Goal: Task Accomplishment & Management: Use online tool/utility

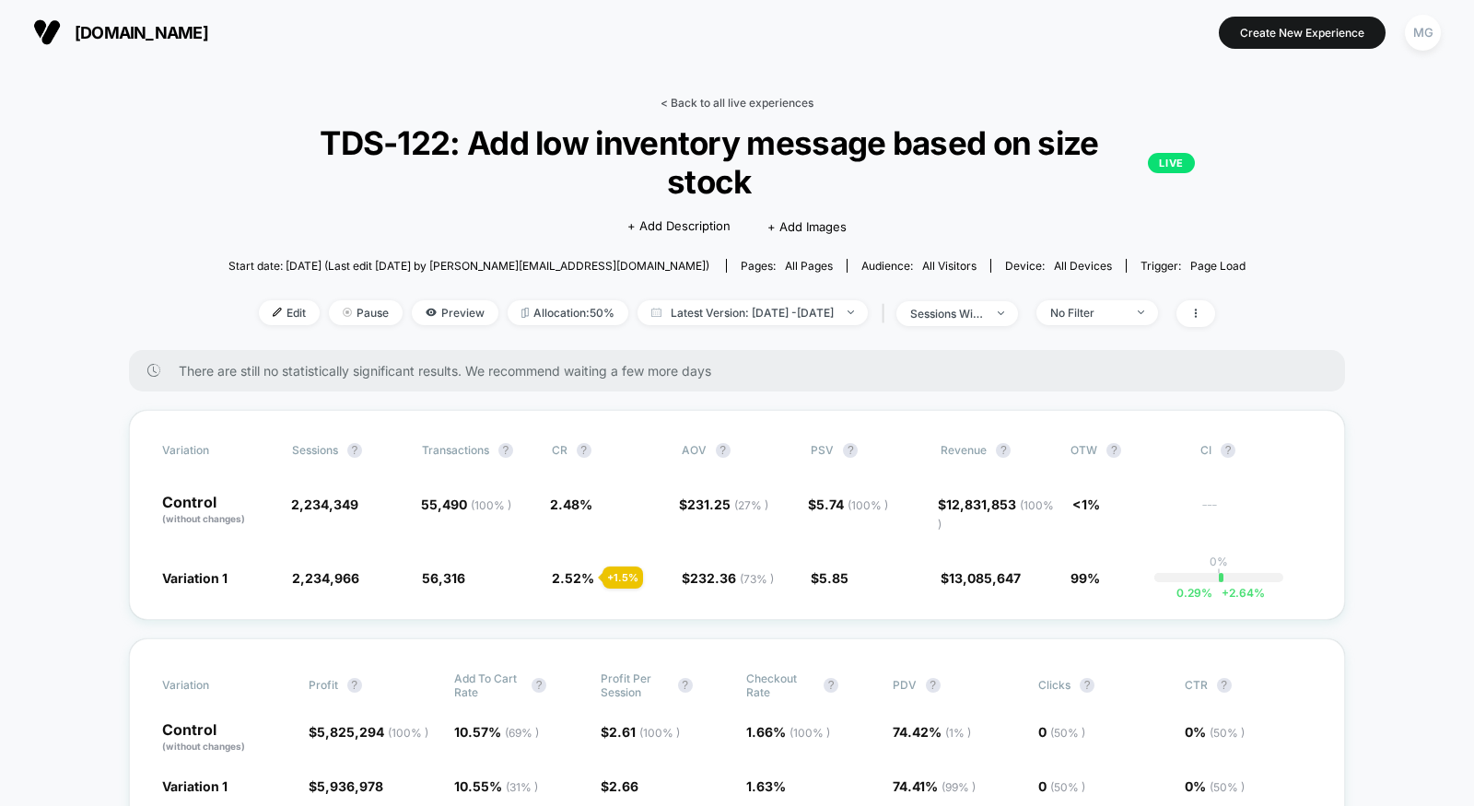
click at [763, 103] on link "< Back to all live experiences" at bounding box center [737, 103] width 153 height 14
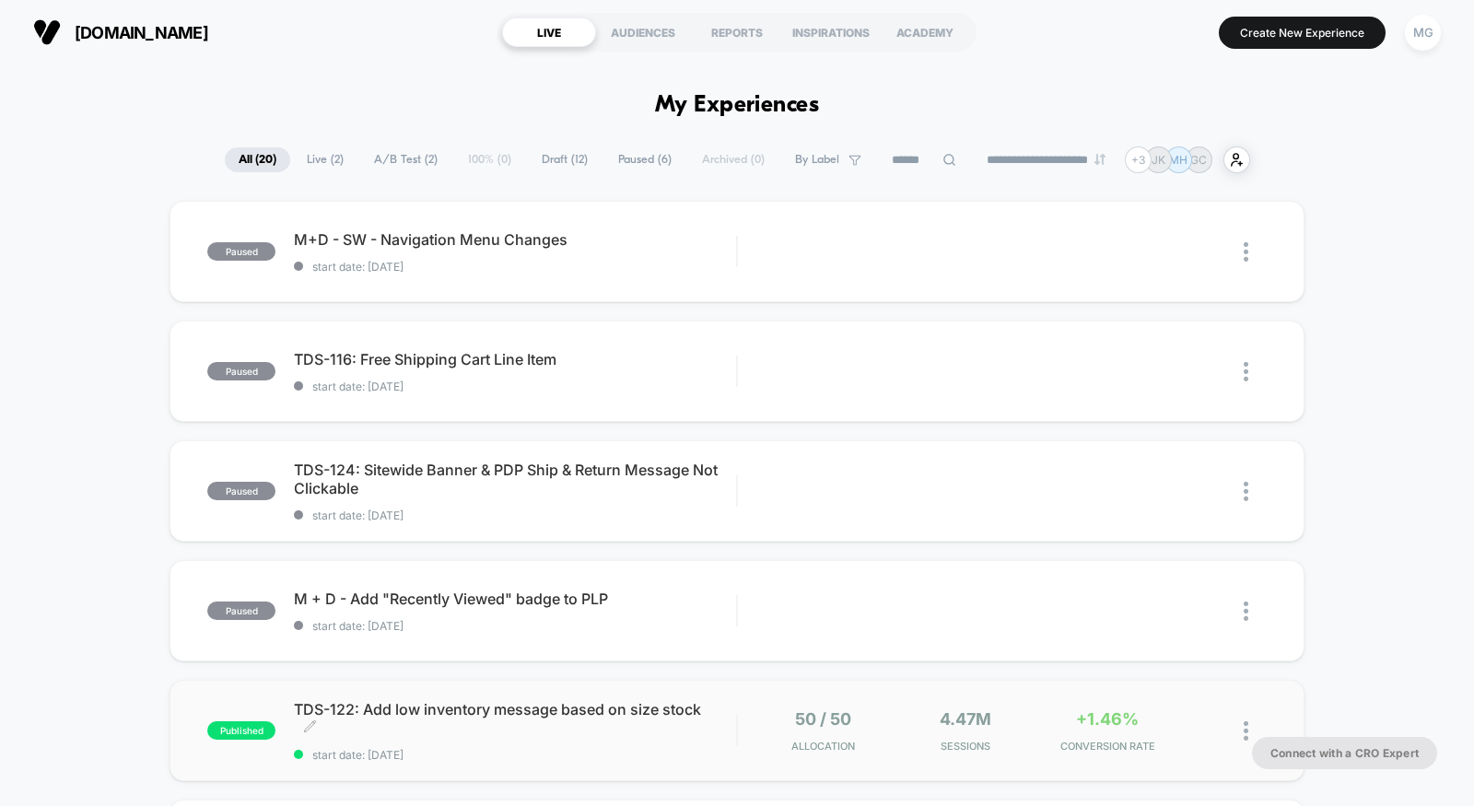
click at [564, 745] on div "TDS-122: Add low inventory message based on size stock Click to edit experience…" at bounding box center [515, 731] width 442 height 62
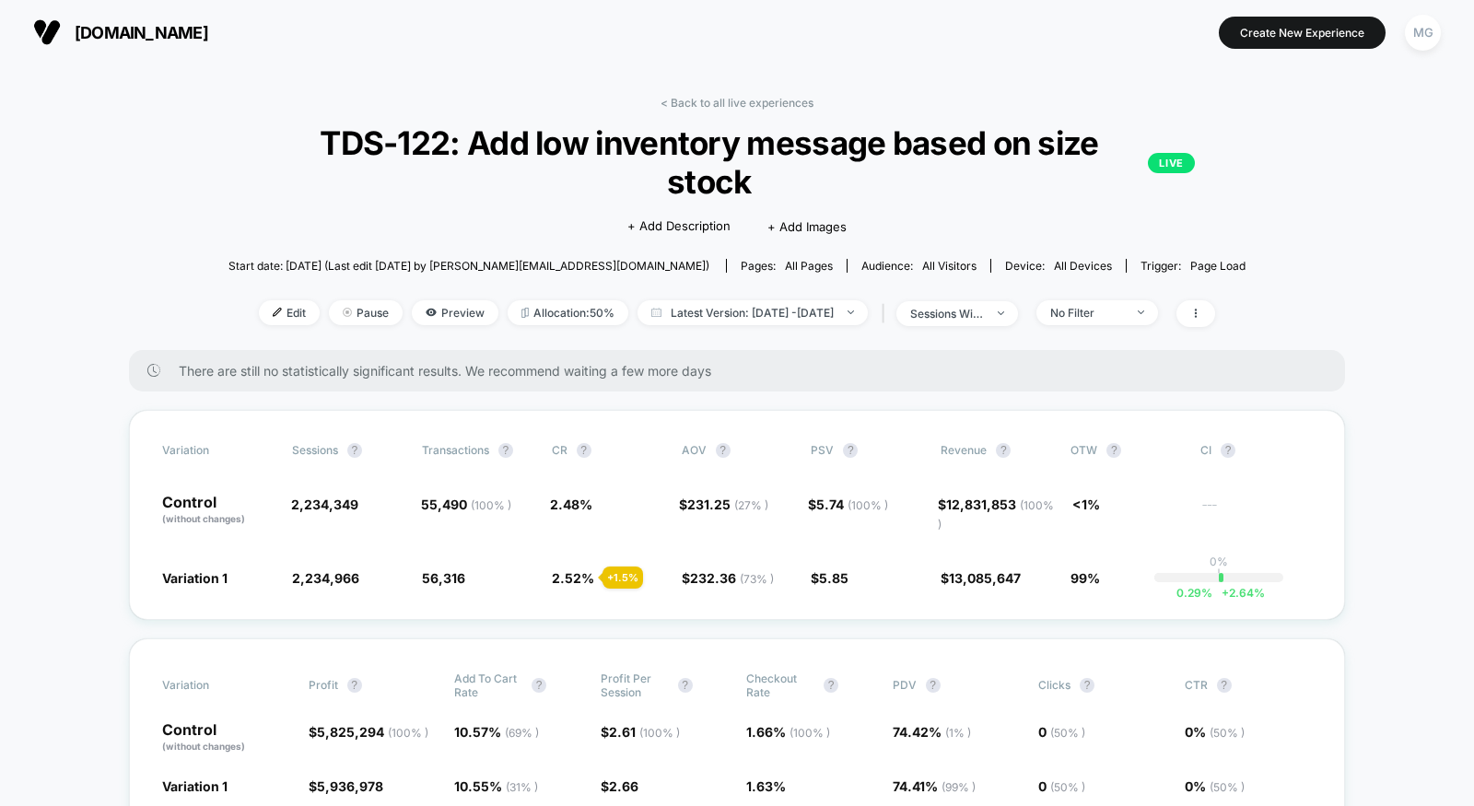
click at [1102, 328] on div "< Back to all live experiences TDS-122: Add low inventory message based on size…" at bounding box center [737, 223] width 1017 height 254
click at [1111, 315] on div "No Filter" at bounding box center [1087, 313] width 74 height 14
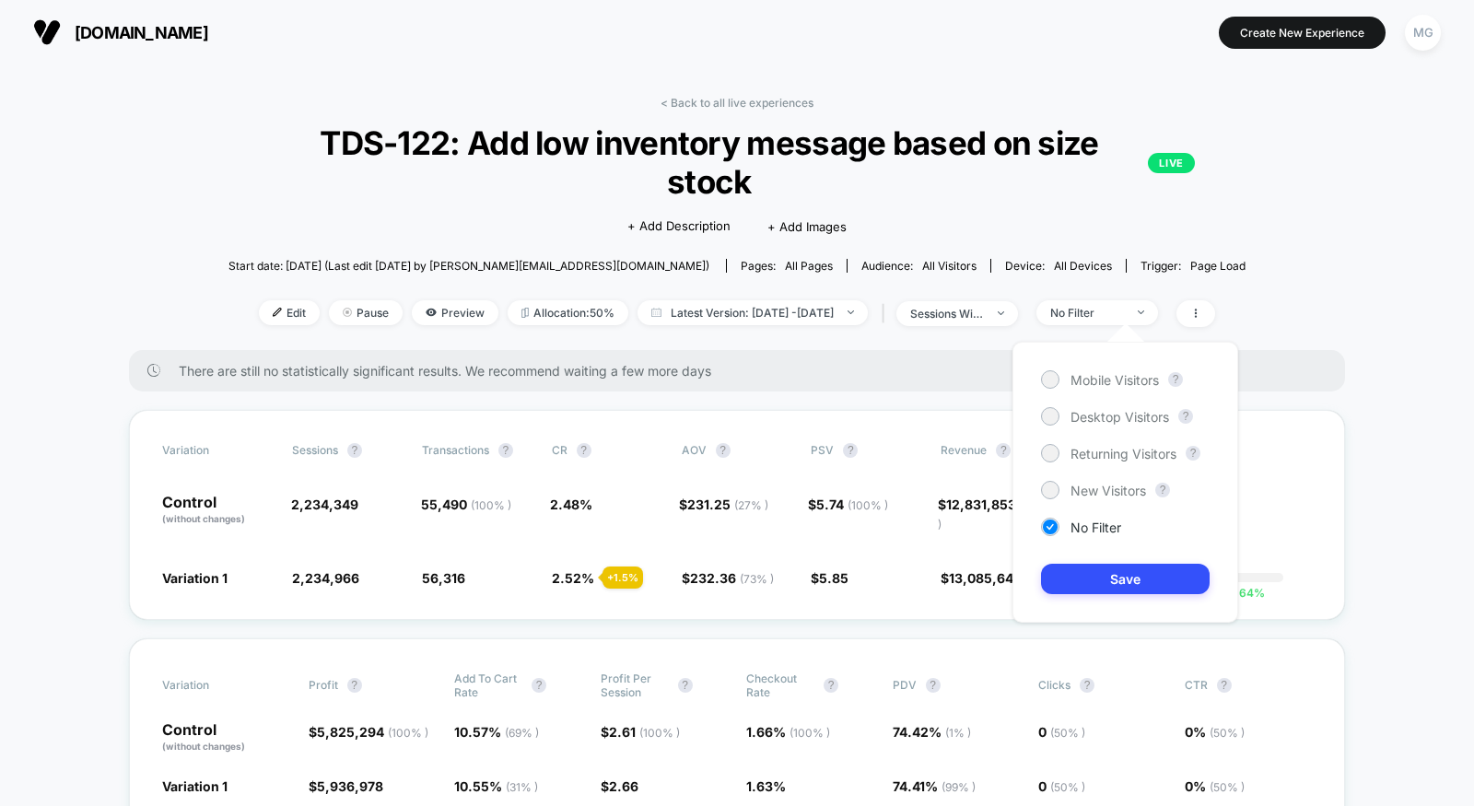
click at [1011, 323] on div "Mobile Visitors ? Desktop Visitors ? Returning Visitors ? New Visitors ? No Fil…" at bounding box center [1125, 482] width 263 height 318
click at [984, 318] on div "sessions with impression" at bounding box center [947, 314] width 74 height 14
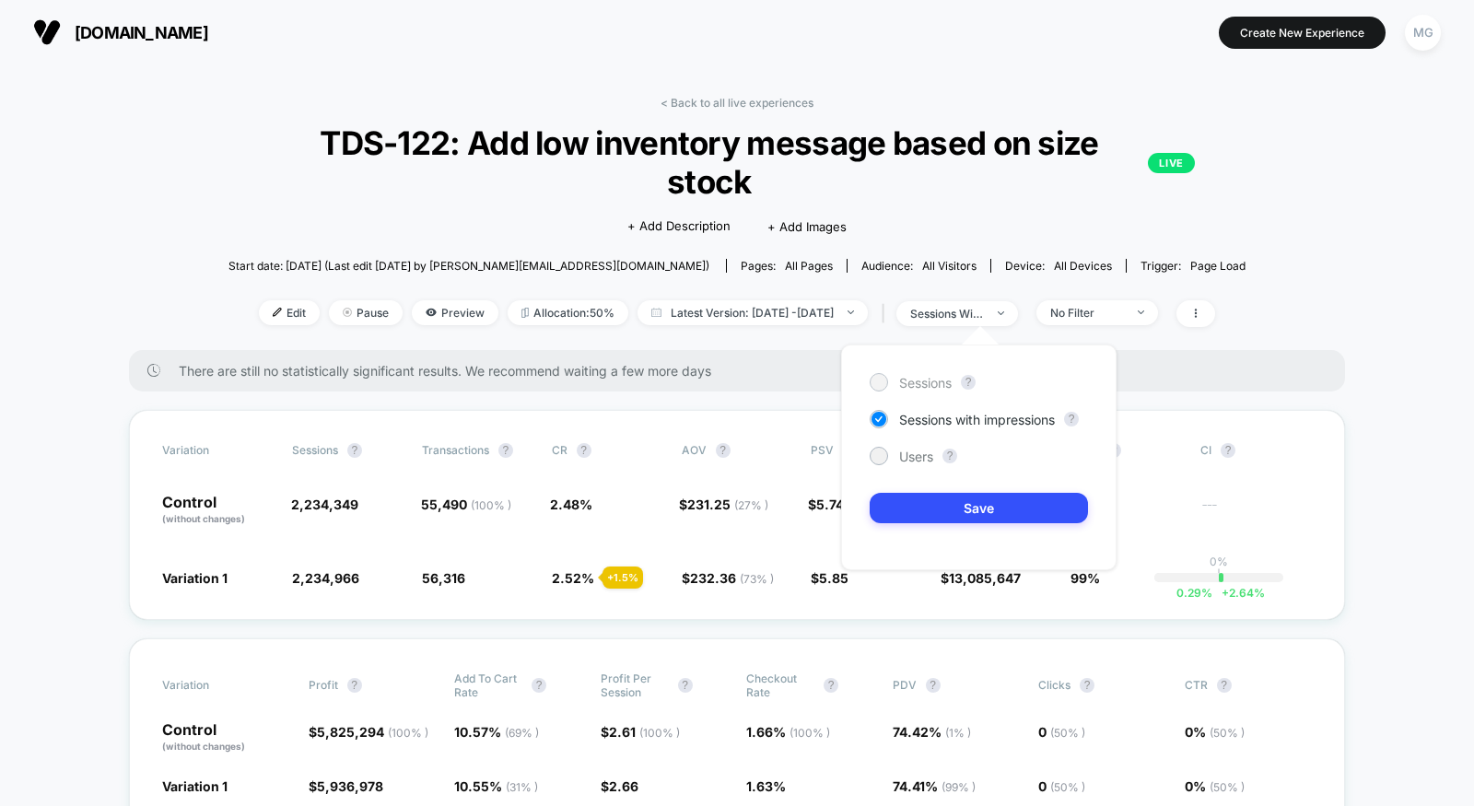
click at [949, 379] on span "Sessions" at bounding box center [925, 383] width 53 height 16
click at [948, 521] on button "Save" at bounding box center [979, 508] width 218 height 30
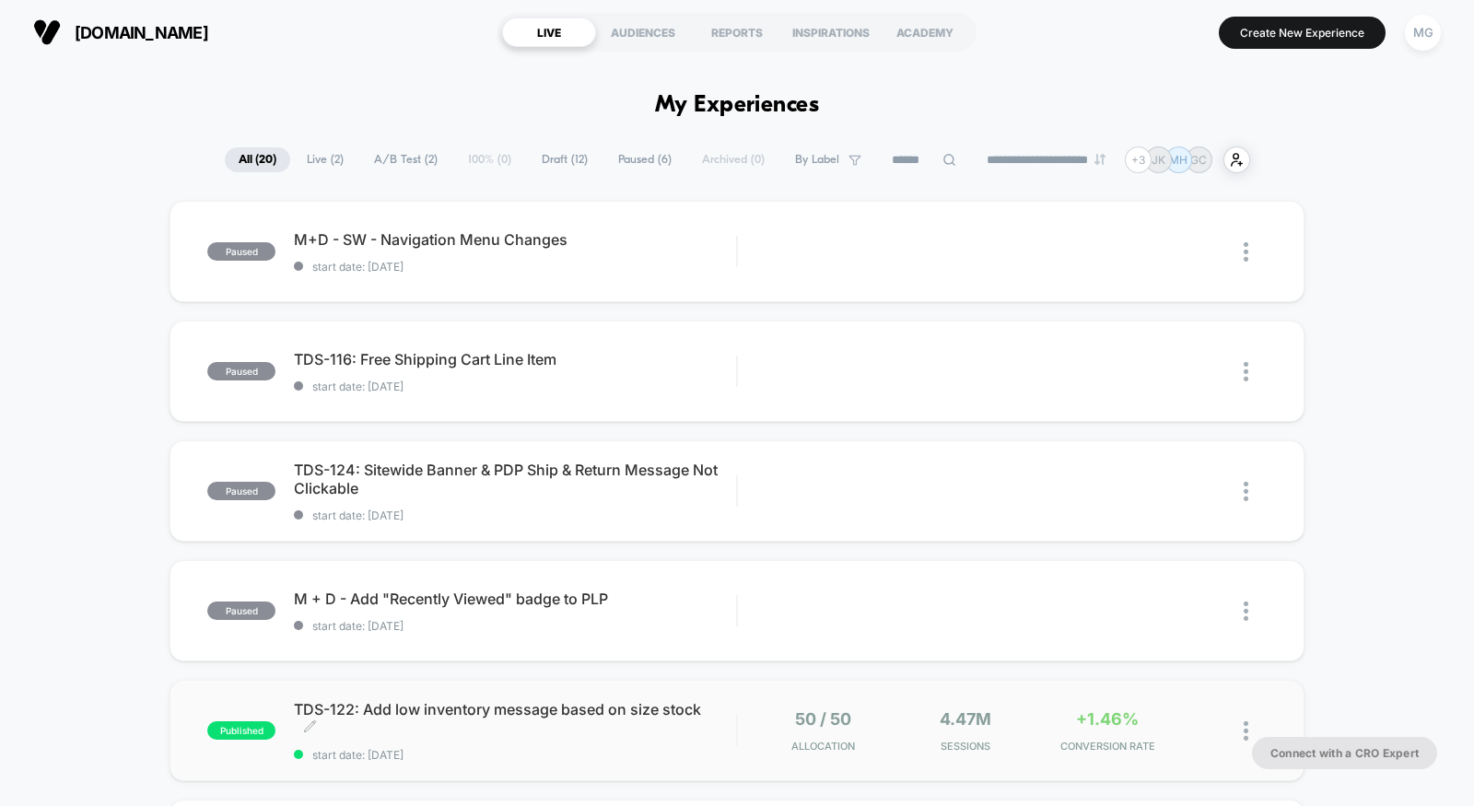
click at [597, 757] on span "start date: [DATE]" at bounding box center [515, 755] width 442 height 14
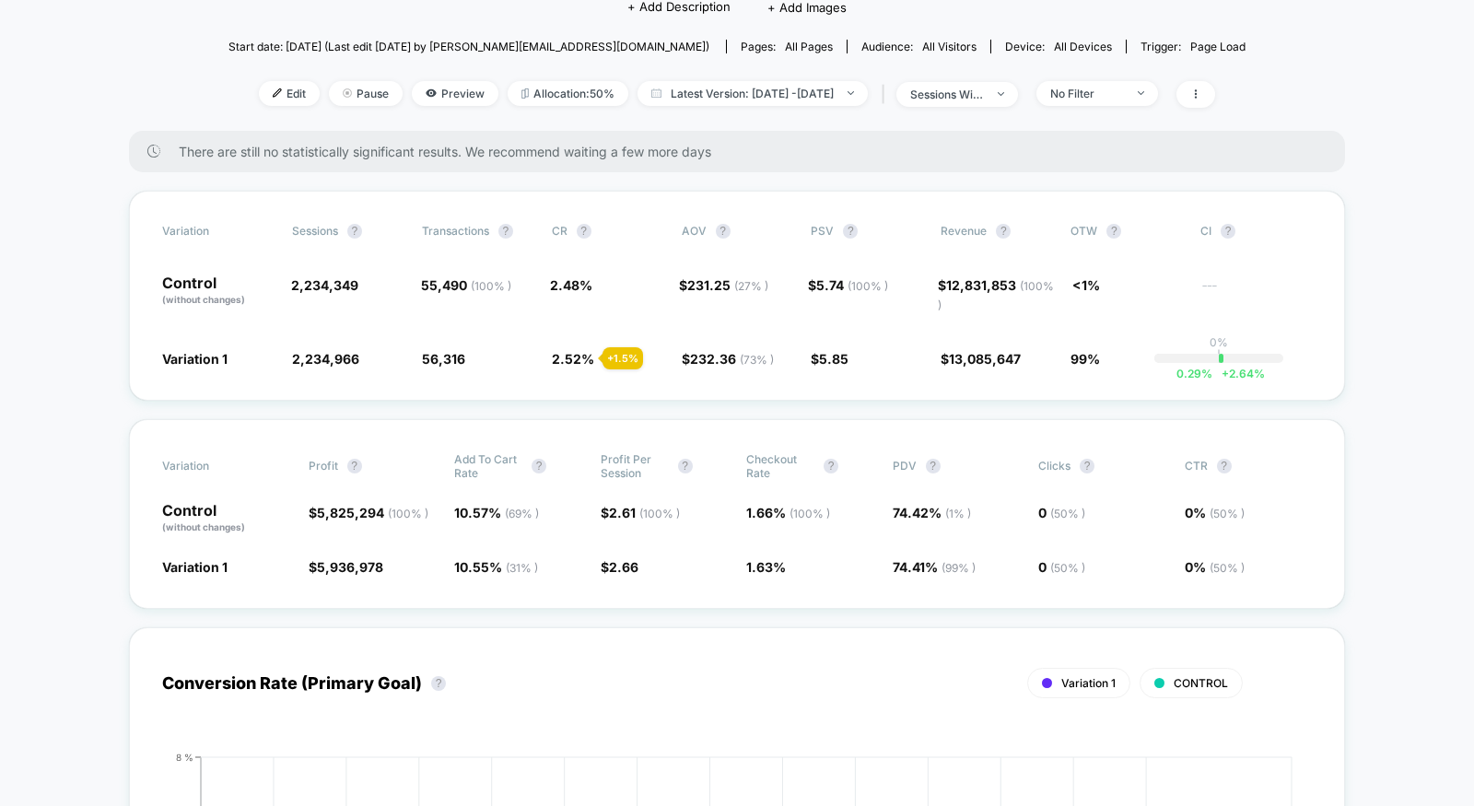
scroll to position [34, 0]
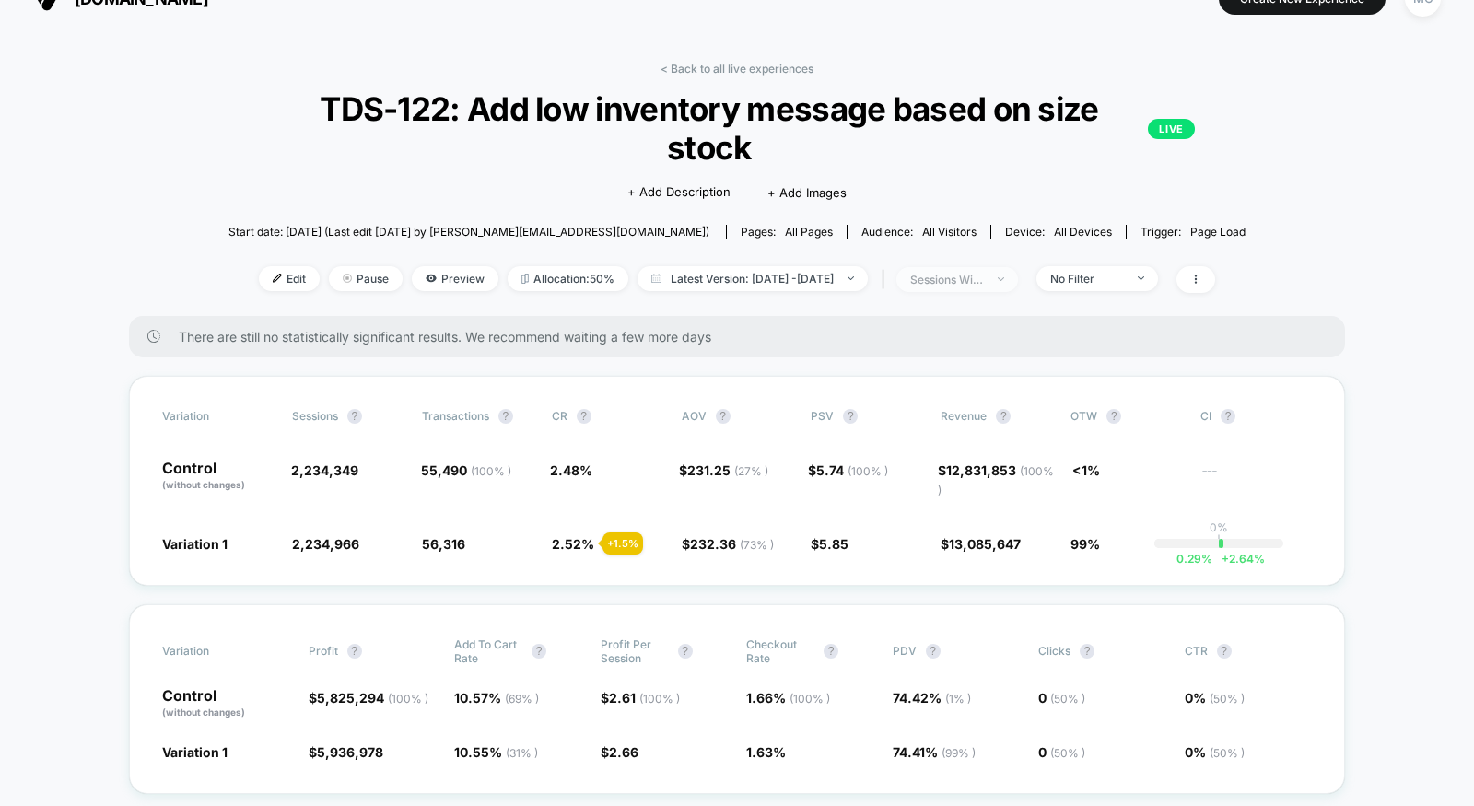
click at [1018, 276] on span "sessions with impression" at bounding box center [958, 279] width 122 height 25
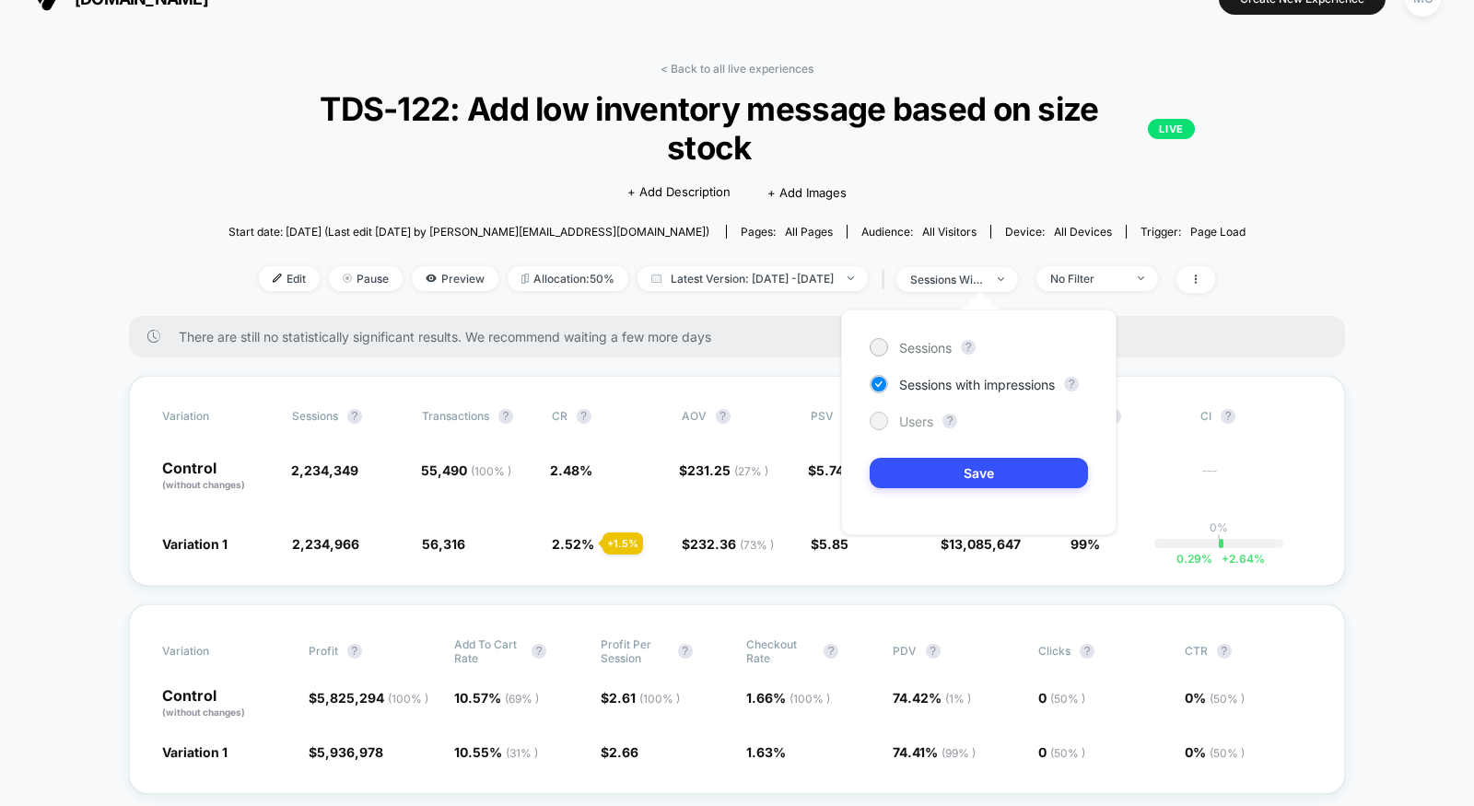
click at [923, 419] on span "Users" at bounding box center [916, 422] width 34 height 16
click at [923, 481] on button "Save" at bounding box center [979, 473] width 218 height 30
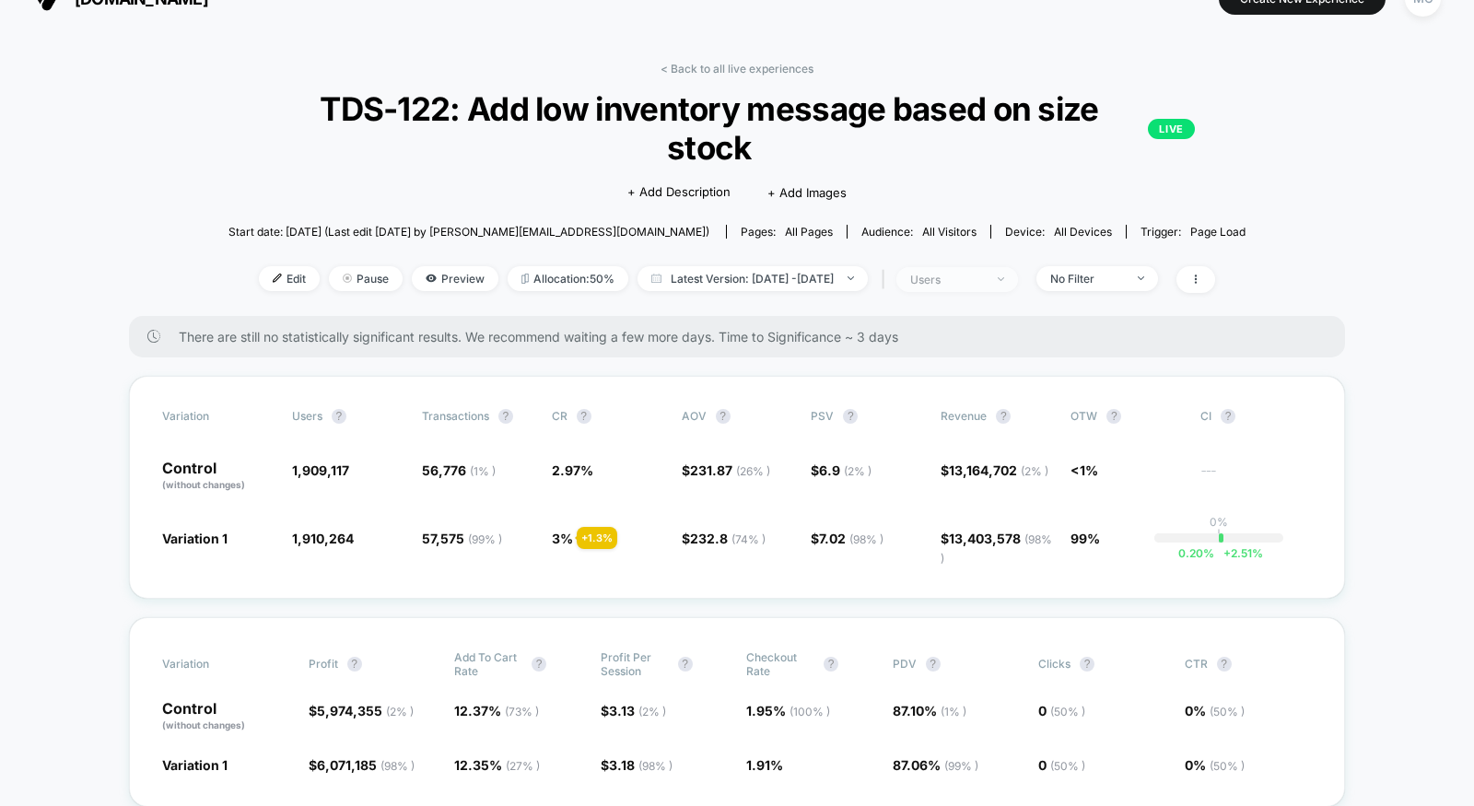
click at [1018, 274] on span "users" at bounding box center [958, 279] width 122 height 25
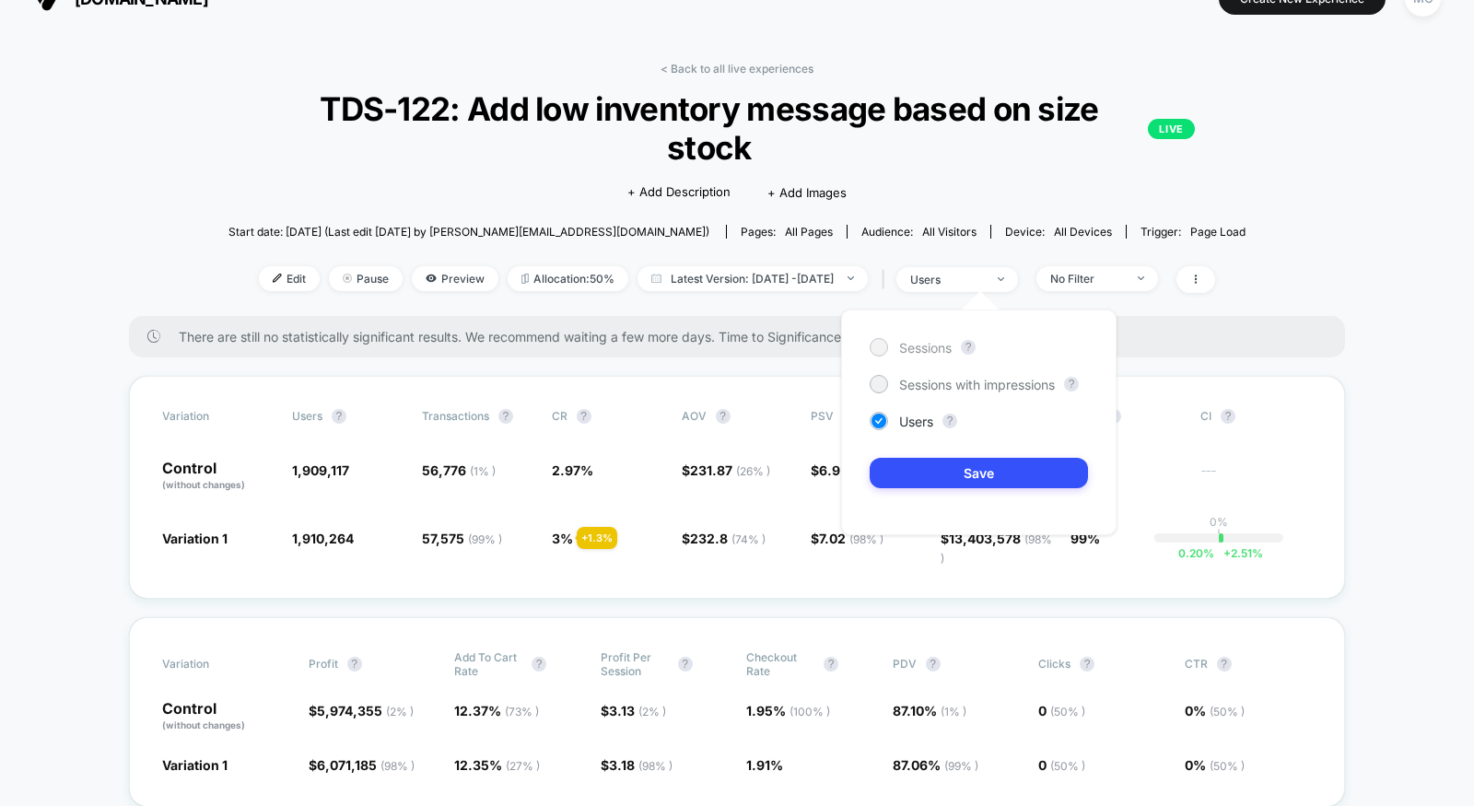
click at [917, 344] on span "Sessions" at bounding box center [925, 348] width 53 height 16
click at [917, 470] on button "Save" at bounding box center [979, 473] width 218 height 30
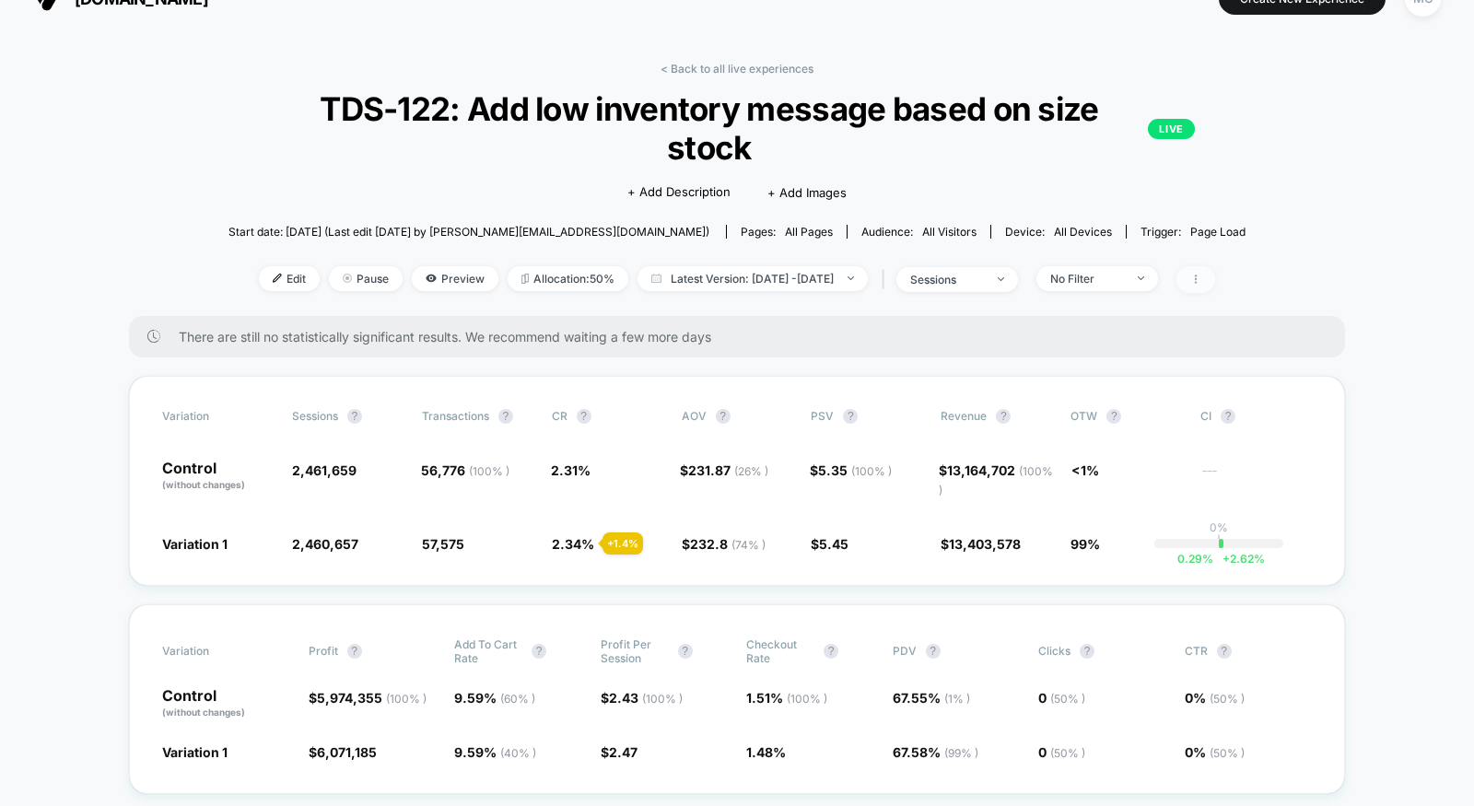
click at [1202, 279] on icon at bounding box center [1196, 279] width 11 height 11
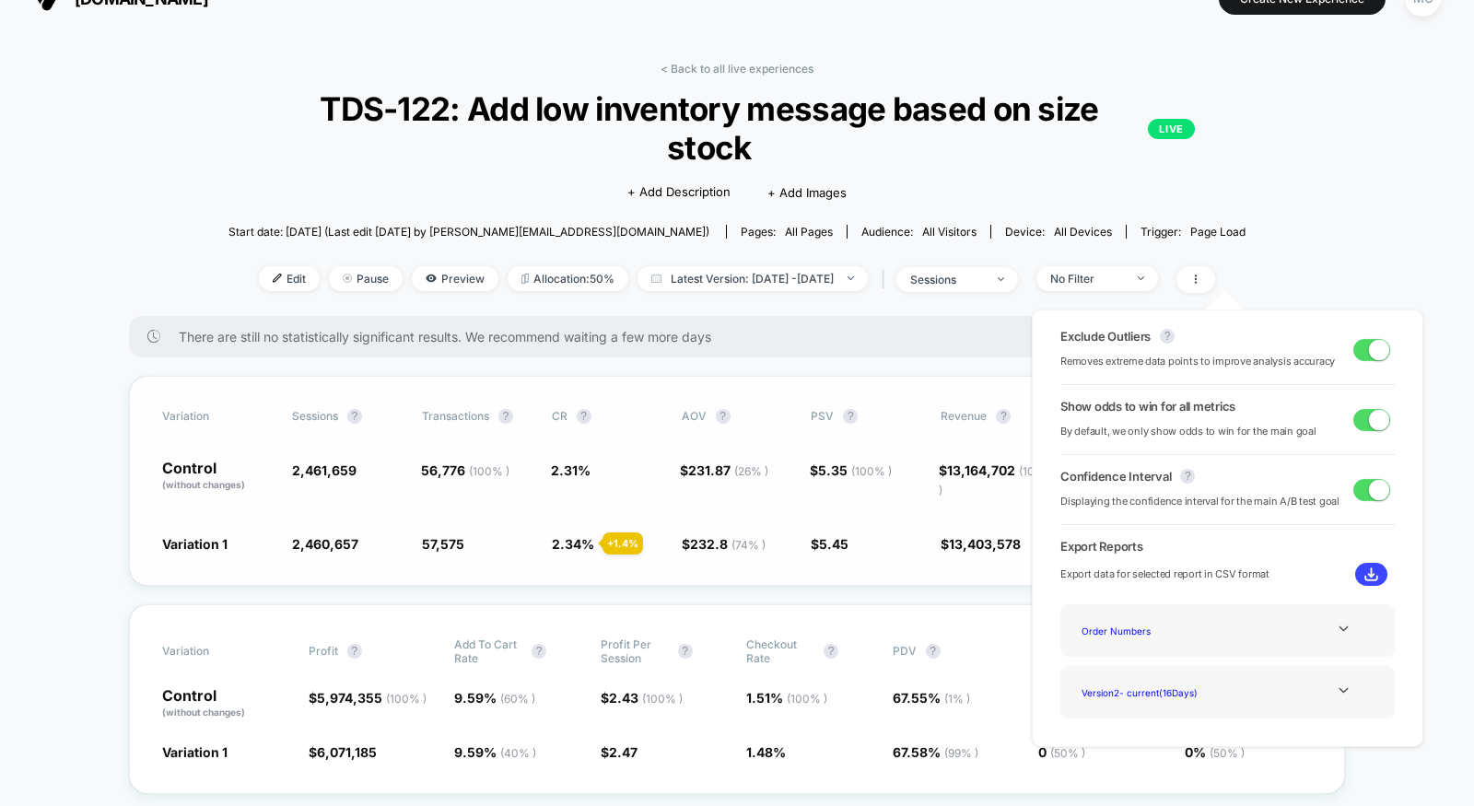
click at [874, 440] on div "Variation Sessions ? Transactions ? CR ? AOV ? PSV ? Revenue ? OTW ? CI ? Contr…" at bounding box center [737, 481] width 1216 height 210
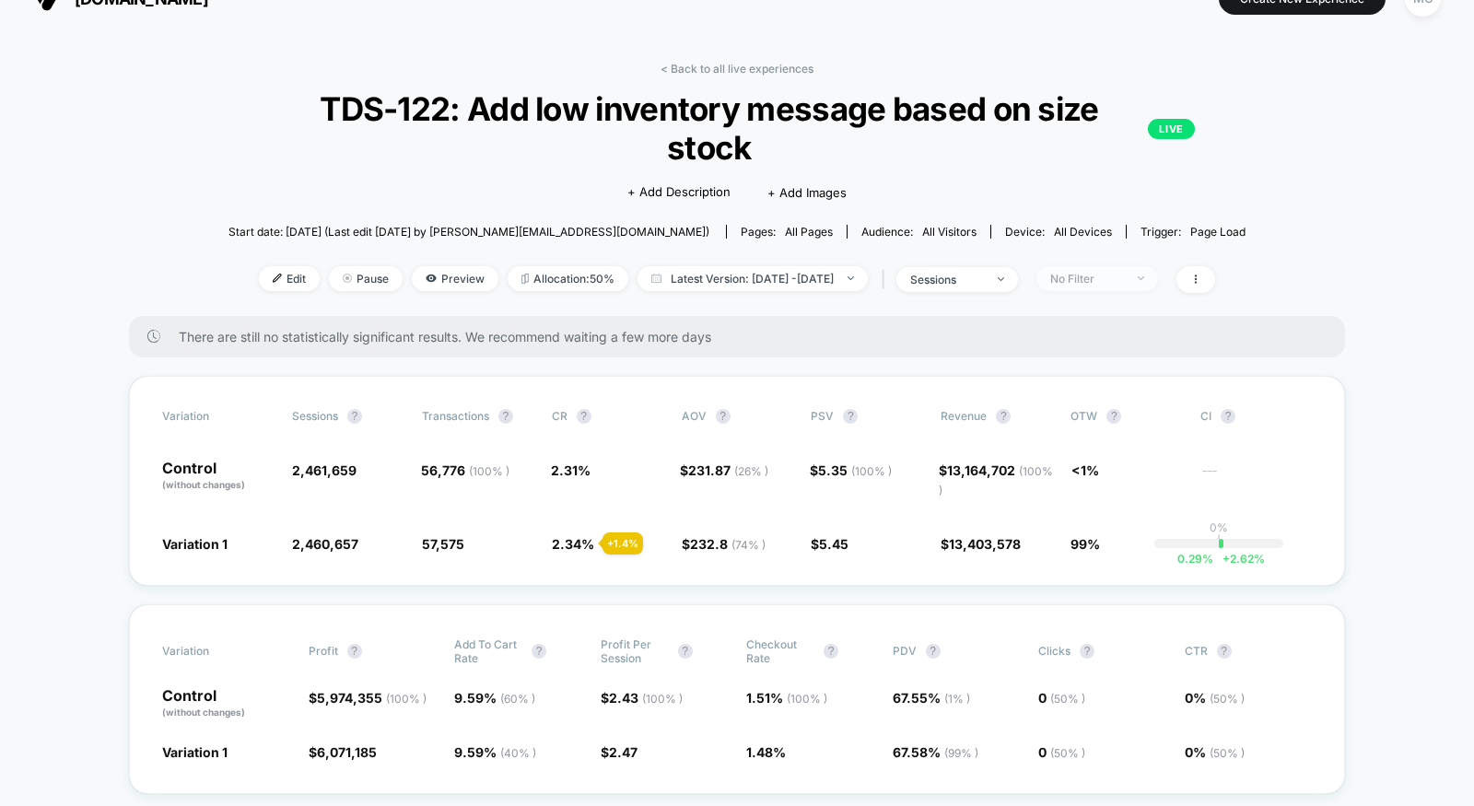
click at [1103, 281] on div "No Filter" at bounding box center [1087, 279] width 74 height 14
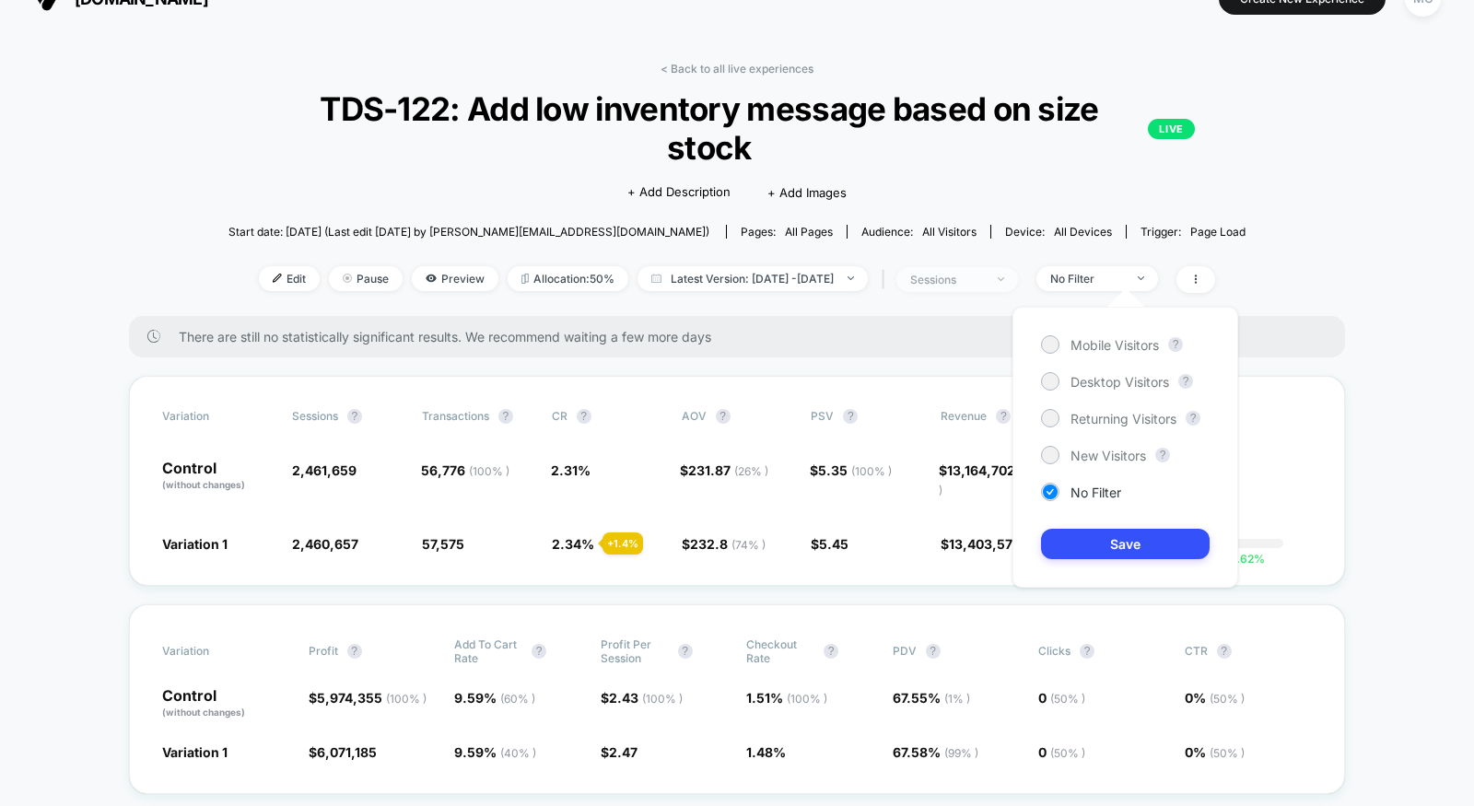
click at [984, 281] on div "sessions" at bounding box center [947, 280] width 74 height 14
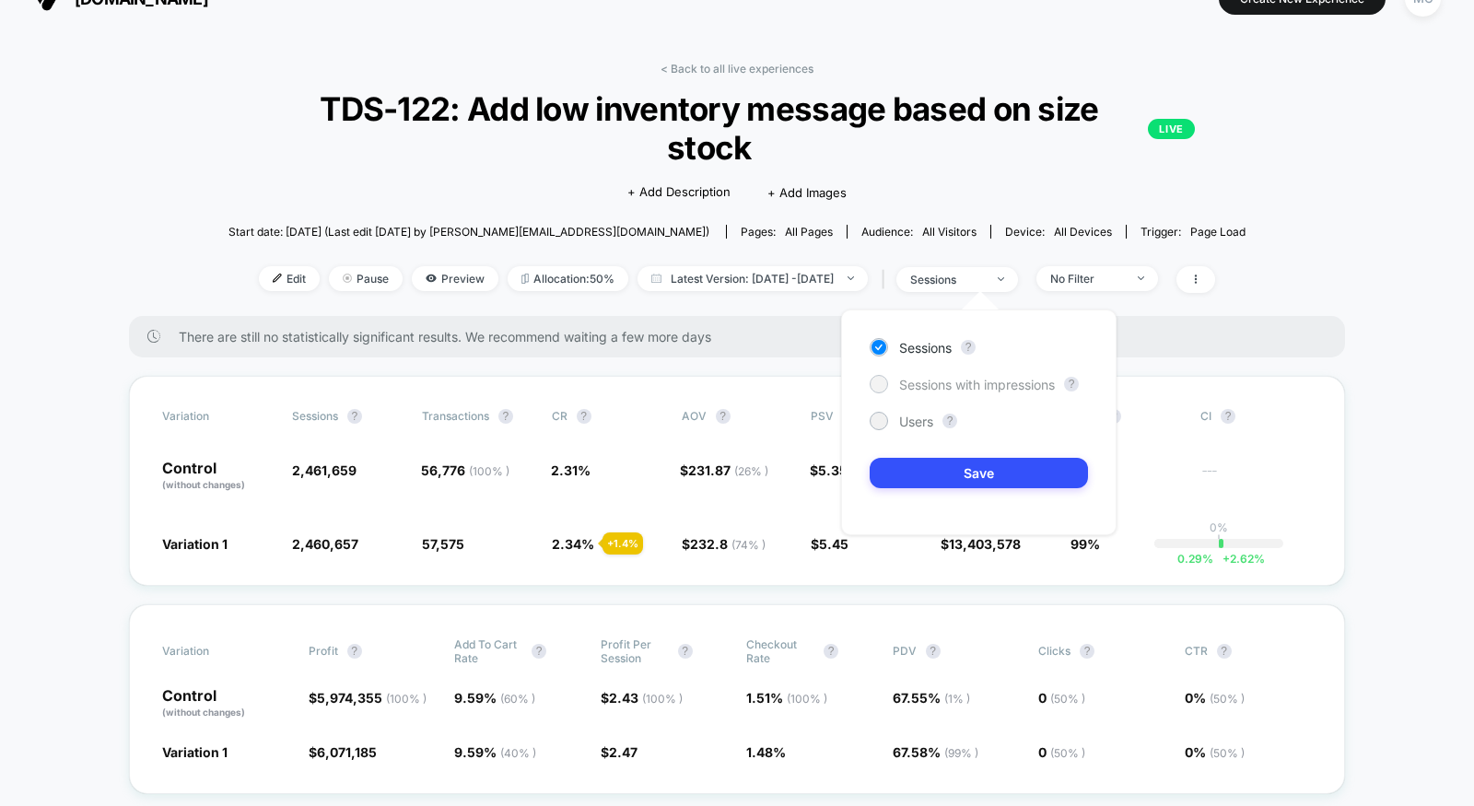
click at [969, 390] on span "Sessions with impressions" at bounding box center [977, 385] width 156 height 16
click at [964, 475] on button "Save" at bounding box center [979, 473] width 218 height 30
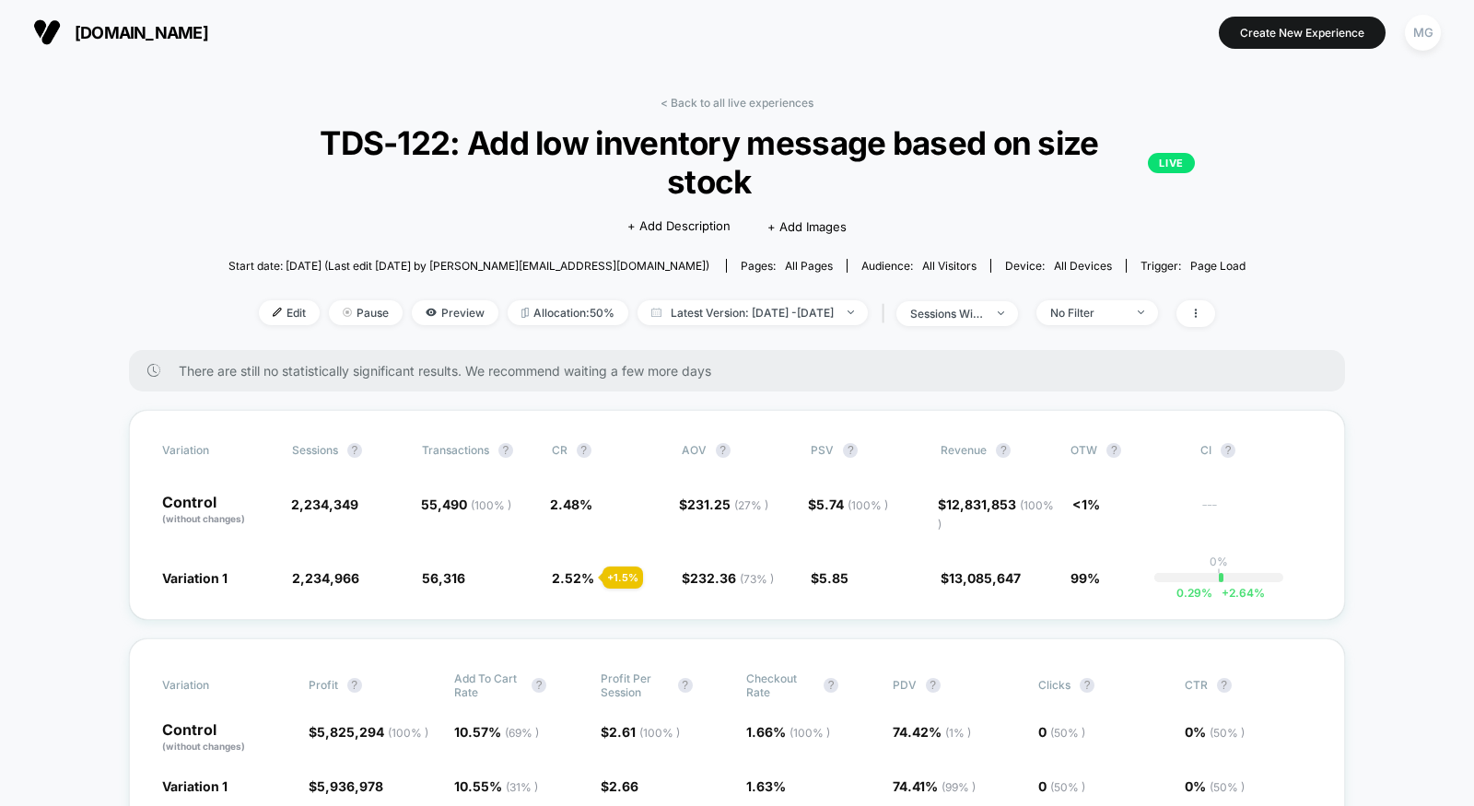
click at [975, 325] on div "Edit Pause Preview Allocation: 50% Latest Version: Aug 7, 2025 - Aug 22, 2025 |…" at bounding box center [737, 313] width 1017 height 27
click at [976, 320] on span "sessions with impression" at bounding box center [958, 313] width 122 height 25
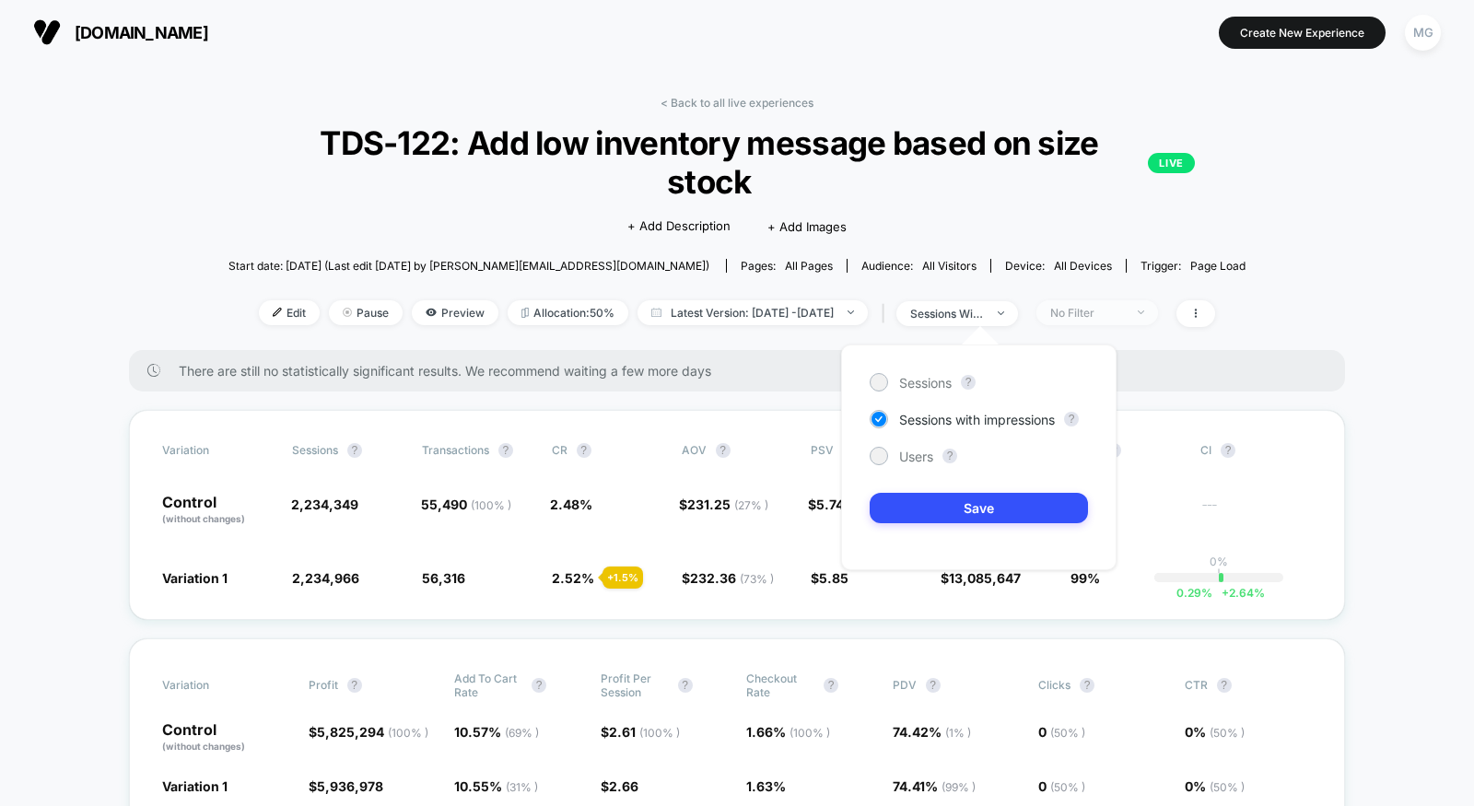
click at [1124, 307] on div "No Filter" at bounding box center [1087, 313] width 74 height 14
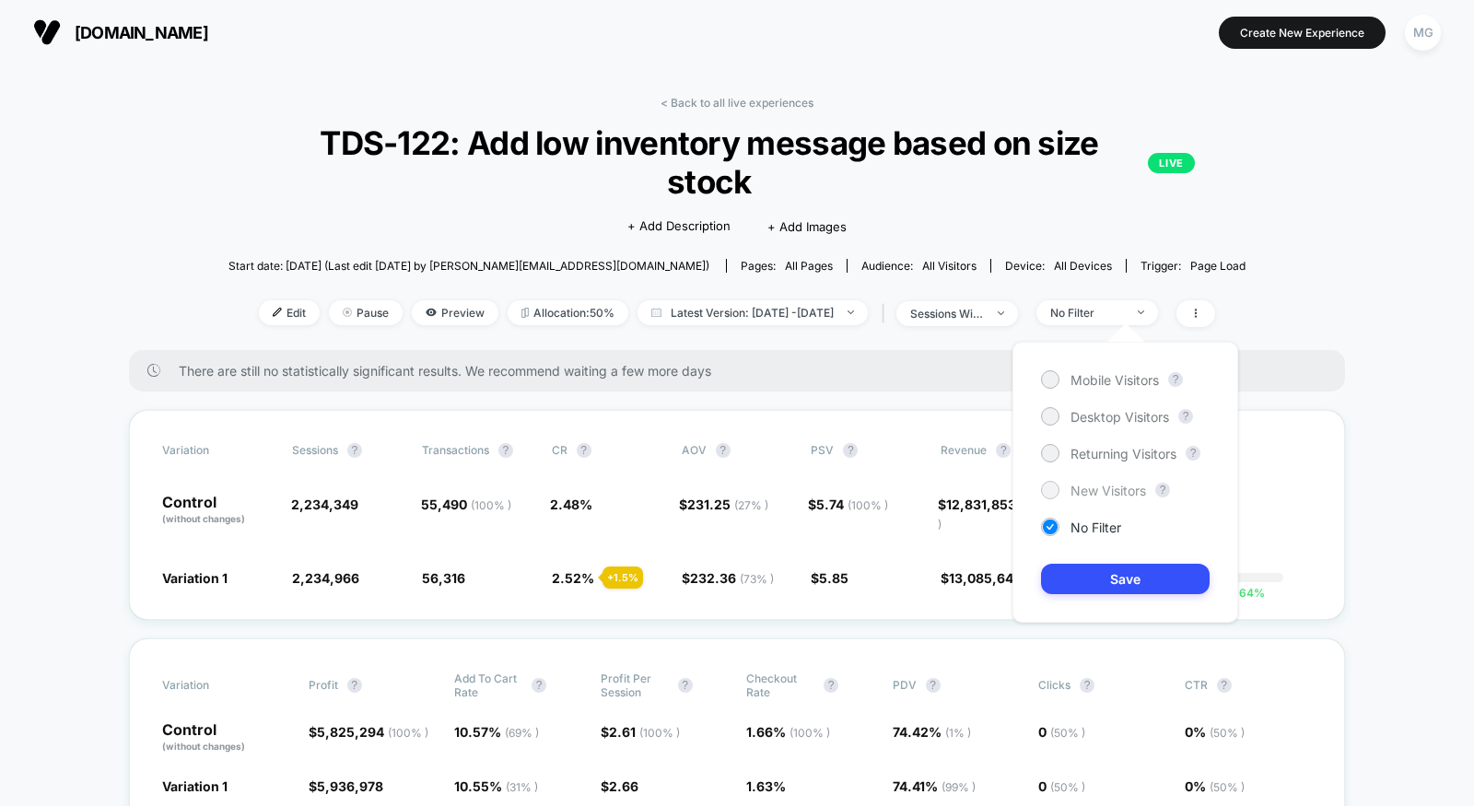
click at [1109, 493] on span "New Visitors" at bounding box center [1109, 491] width 76 height 16
click at [1109, 571] on button "Save" at bounding box center [1125, 579] width 169 height 30
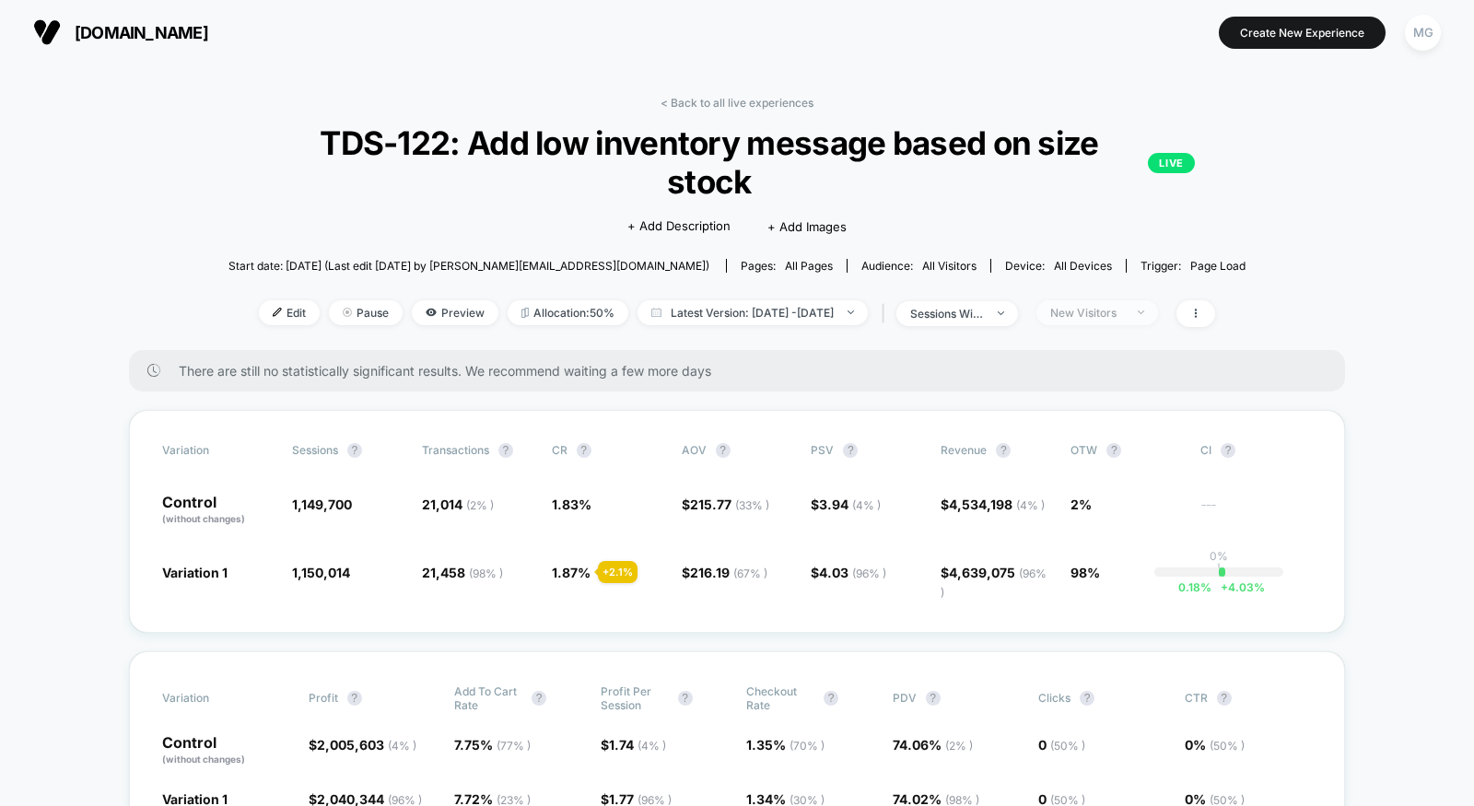
click at [1124, 311] on div "New Visitors" at bounding box center [1087, 313] width 74 height 14
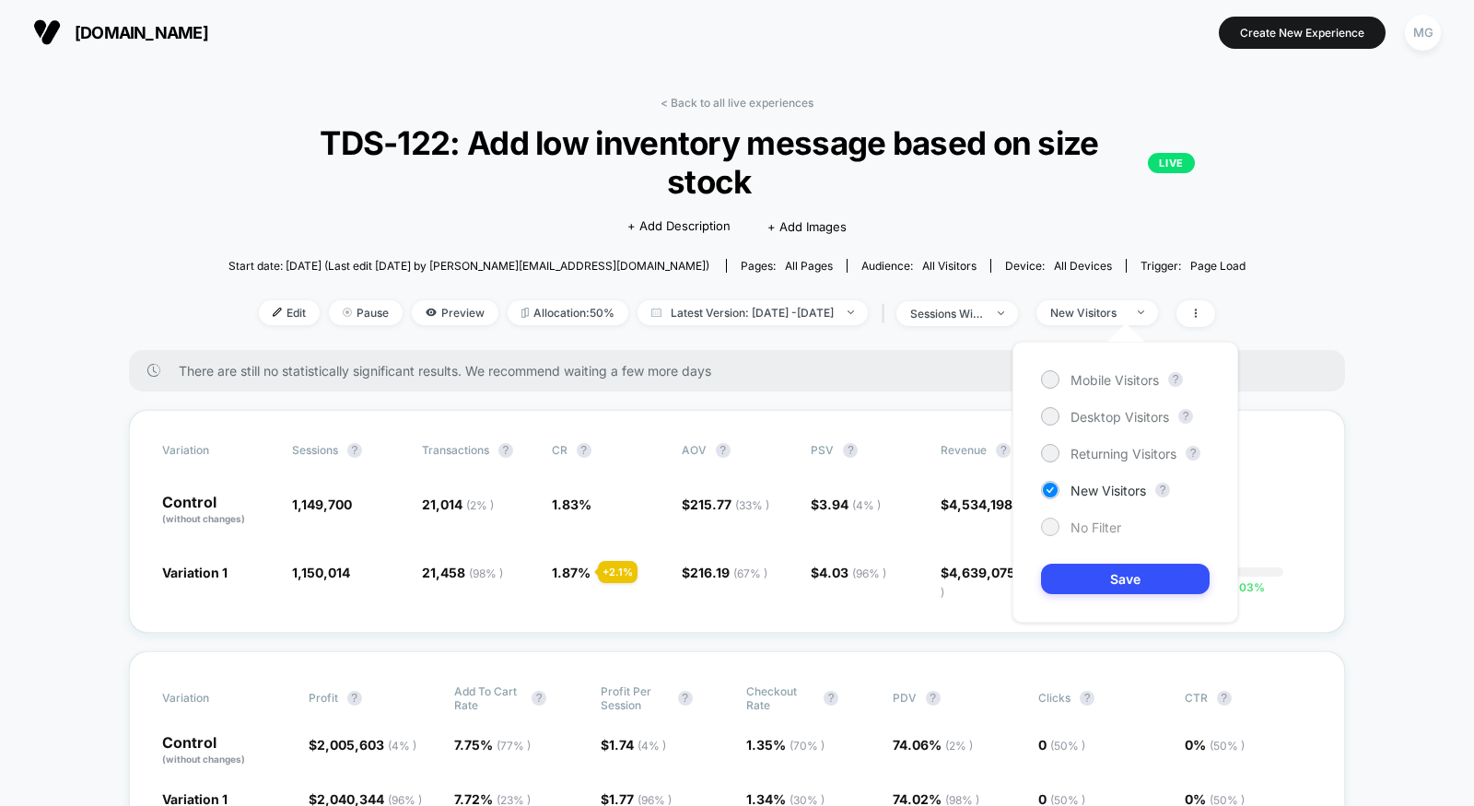
click at [1092, 524] on span "No Filter" at bounding box center [1096, 528] width 51 height 16
click at [1092, 587] on button "Save" at bounding box center [1125, 579] width 169 height 30
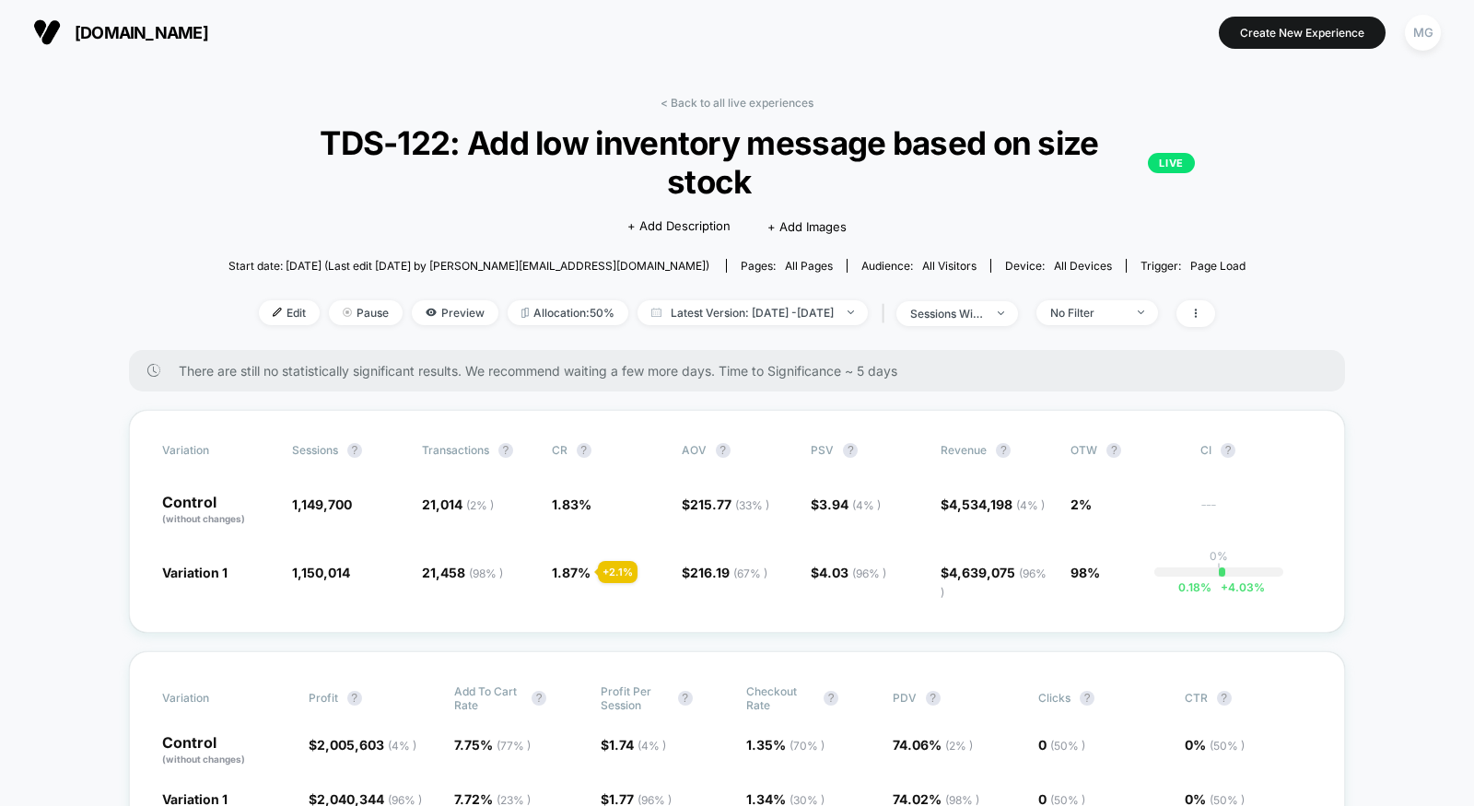
click at [731, 96] on link "< Back to all live experiences" at bounding box center [737, 103] width 153 height 14
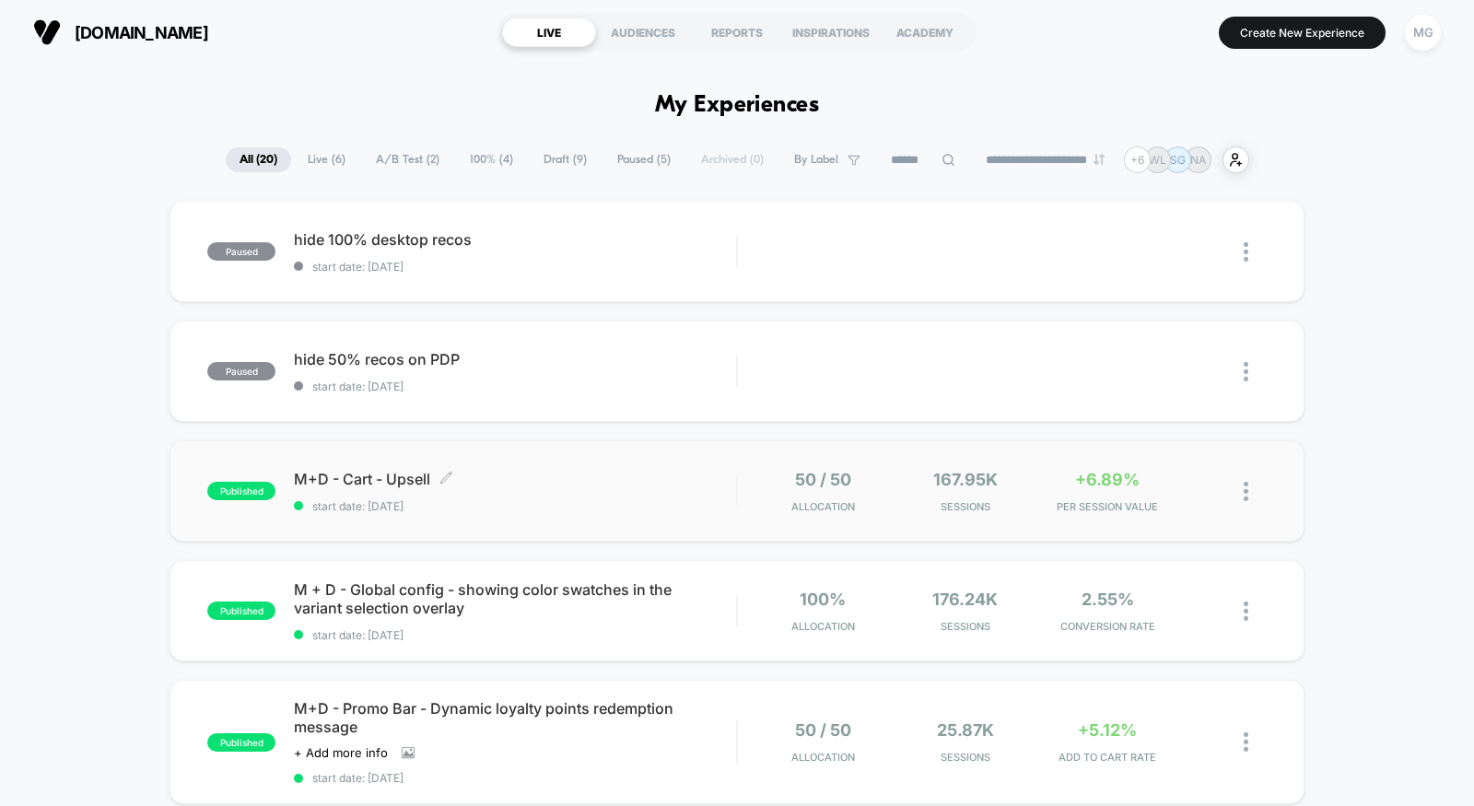
click at [623, 503] on span "start date: [DATE]" at bounding box center [515, 506] width 442 height 14
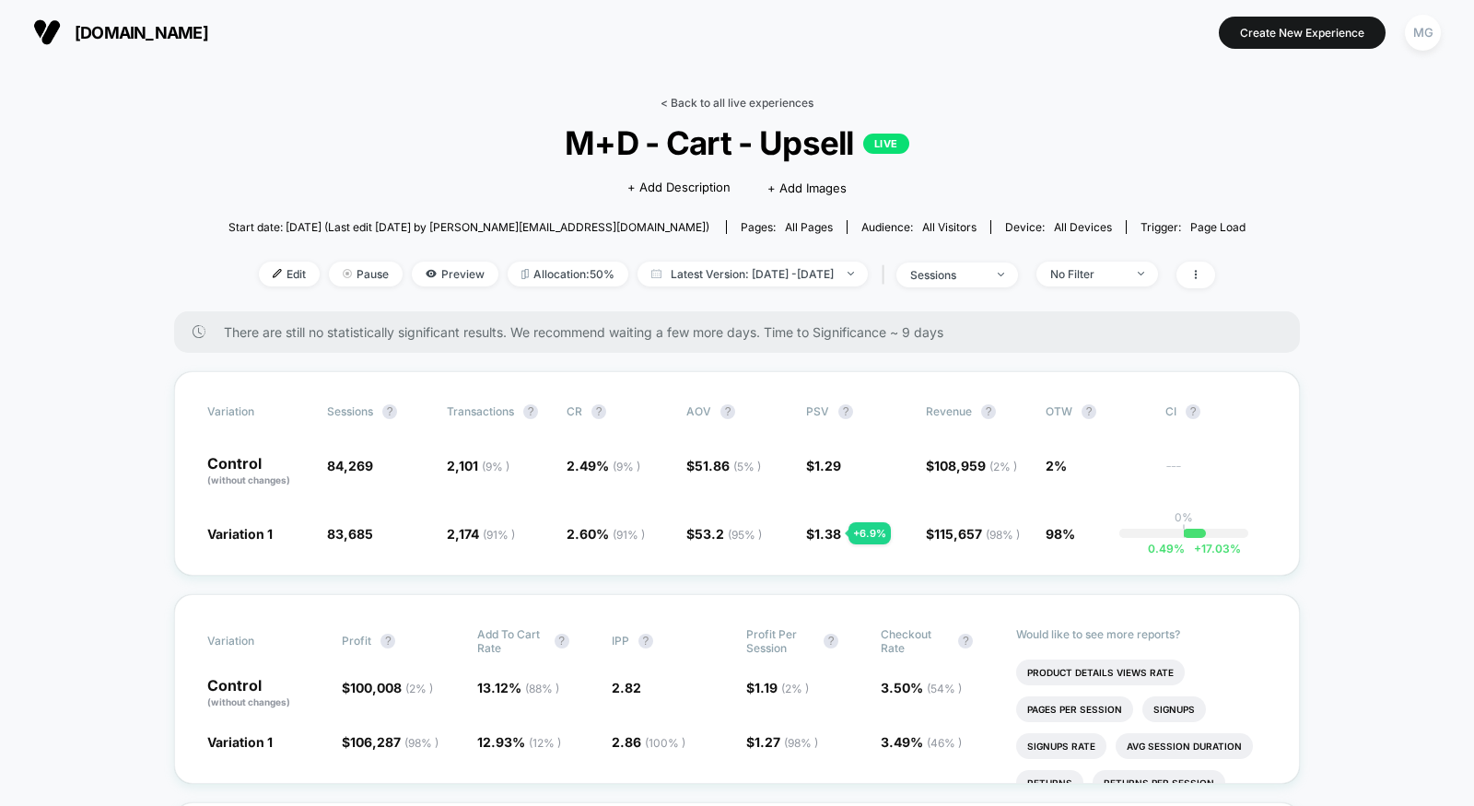
click at [742, 108] on link "< Back to all live experiences" at bounding box center [737, 103] width 153 height 14
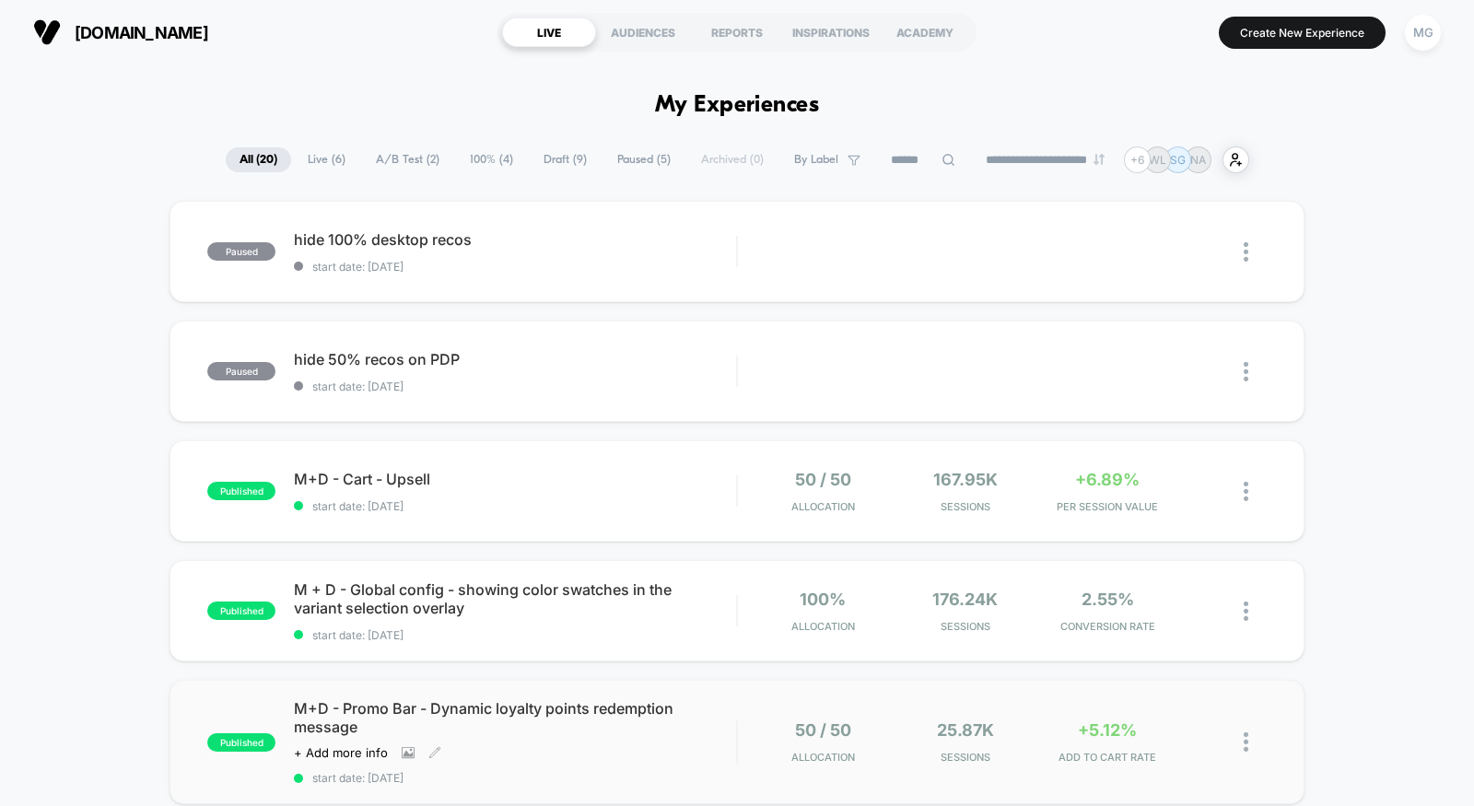
click at [651, 762] on div "M+D - Promo Bar - Dynamic loyalty points redemption message Click to view image…" at bounding box center [515, 742] width 442 height 86
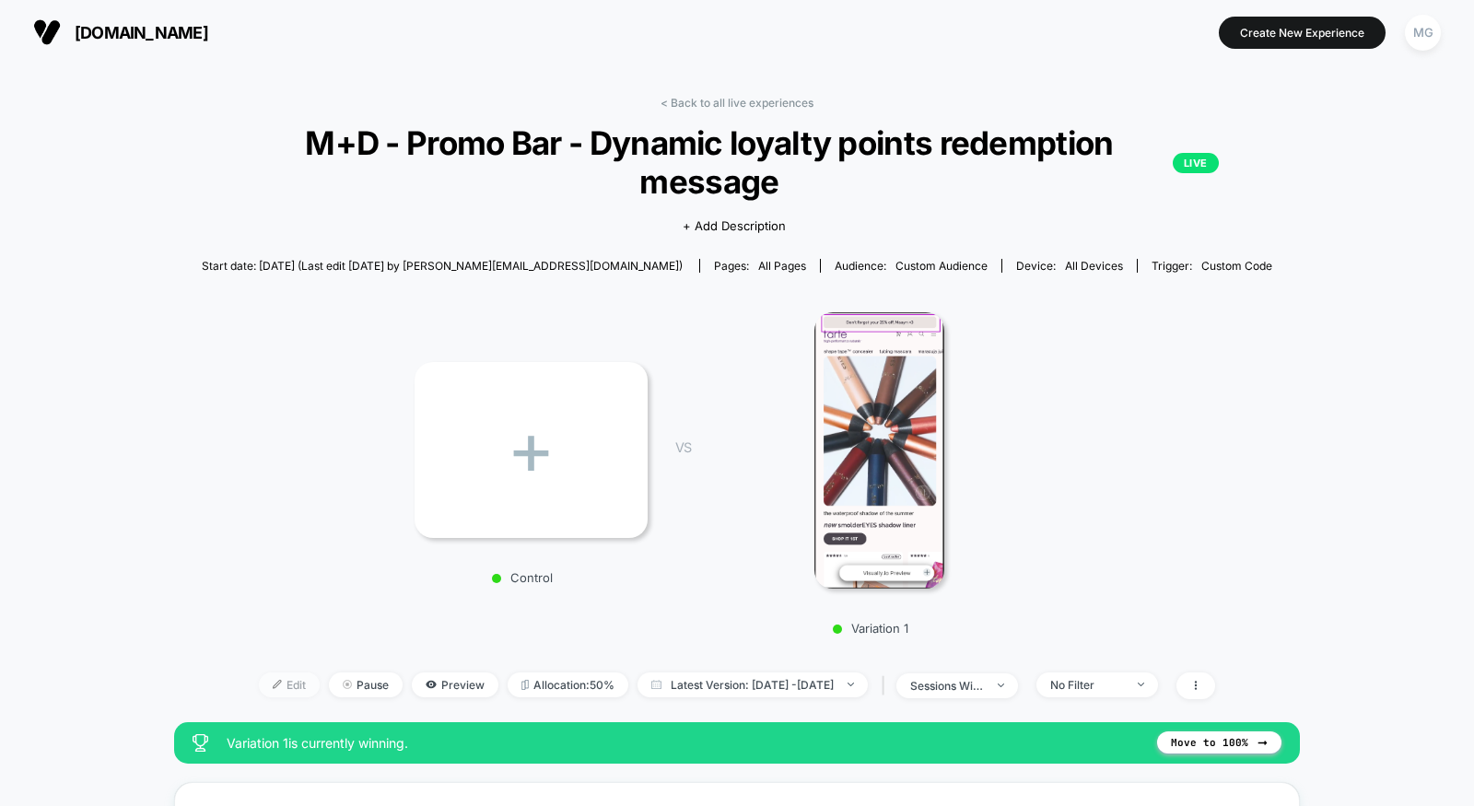
click at [259, 677] on span "Edit" at bounding box center [289, 685] width 61 height 25
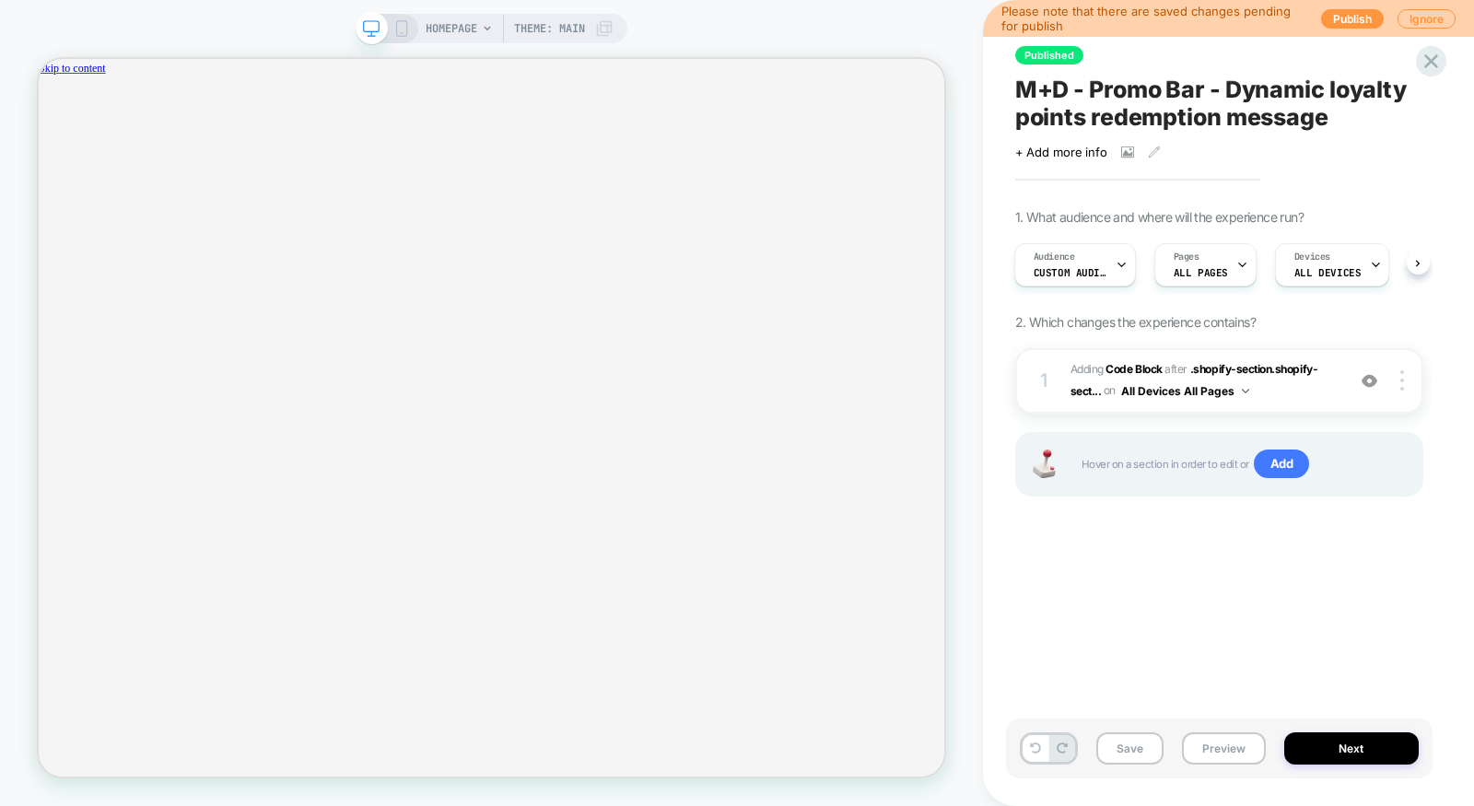
scroll to position [0, 2166]
click at [1355, 752] on button "Next" at bounding box center [1352, 749] width 135 height 32
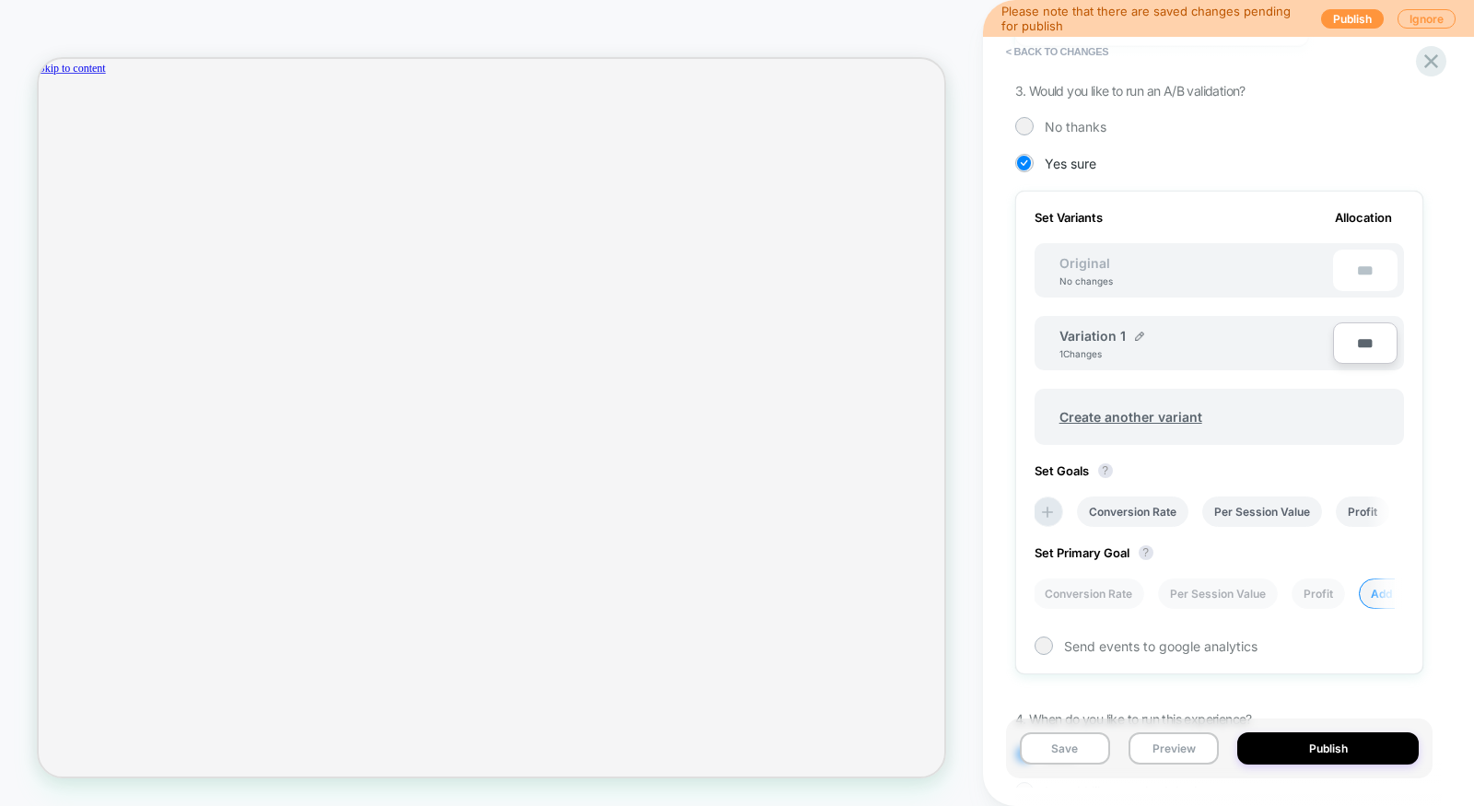
scroll to position [514, 0]
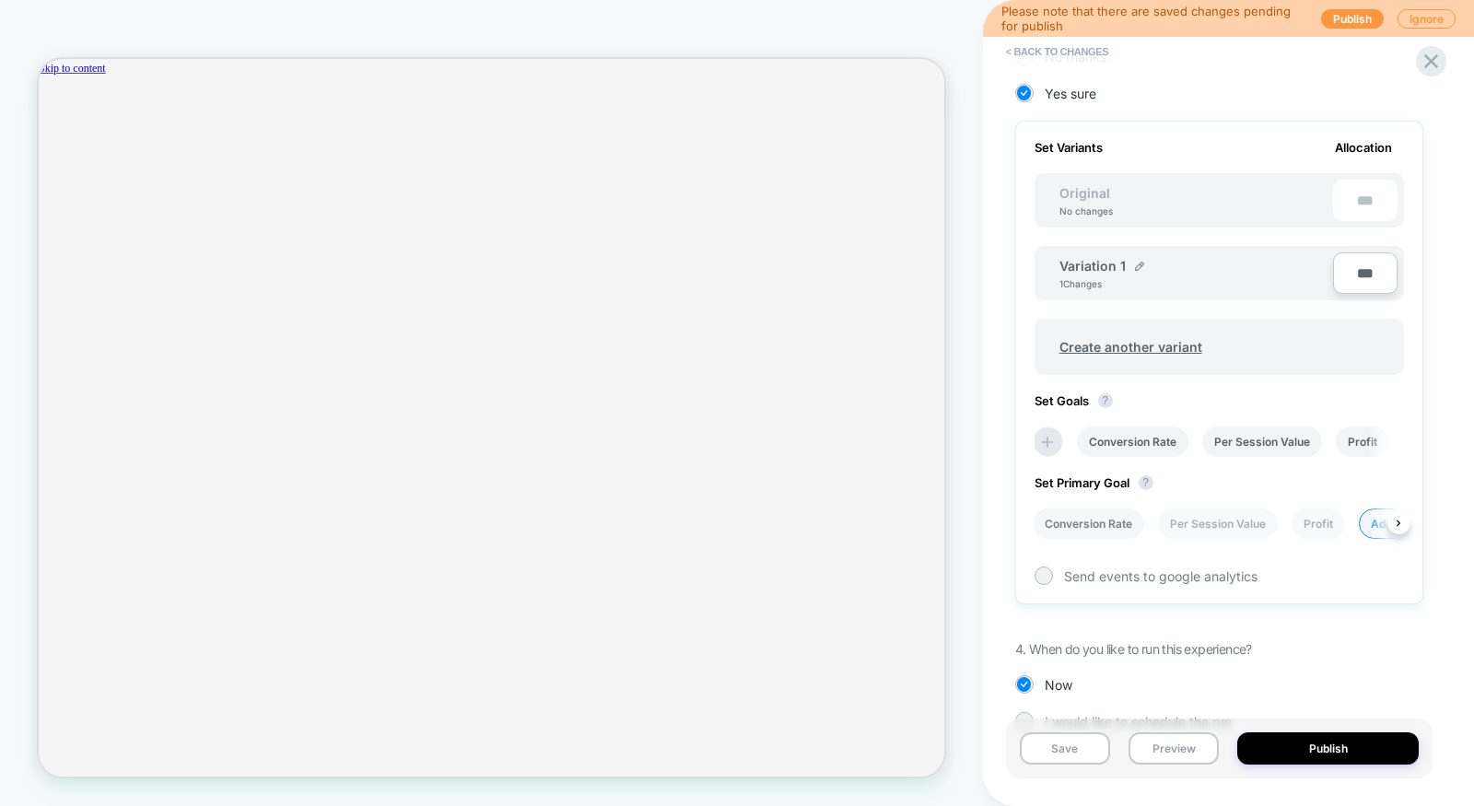
click at [1103, 511] on li "Conversion Rate" at bounding box center [1088, 524] width 111 height 30
click at [1072, 738] on button "Save" at bounding box center [1065, 749] width 90 height 32
click at [1446, 64] on div at bounding box center [1432, 61] width 38 height 38
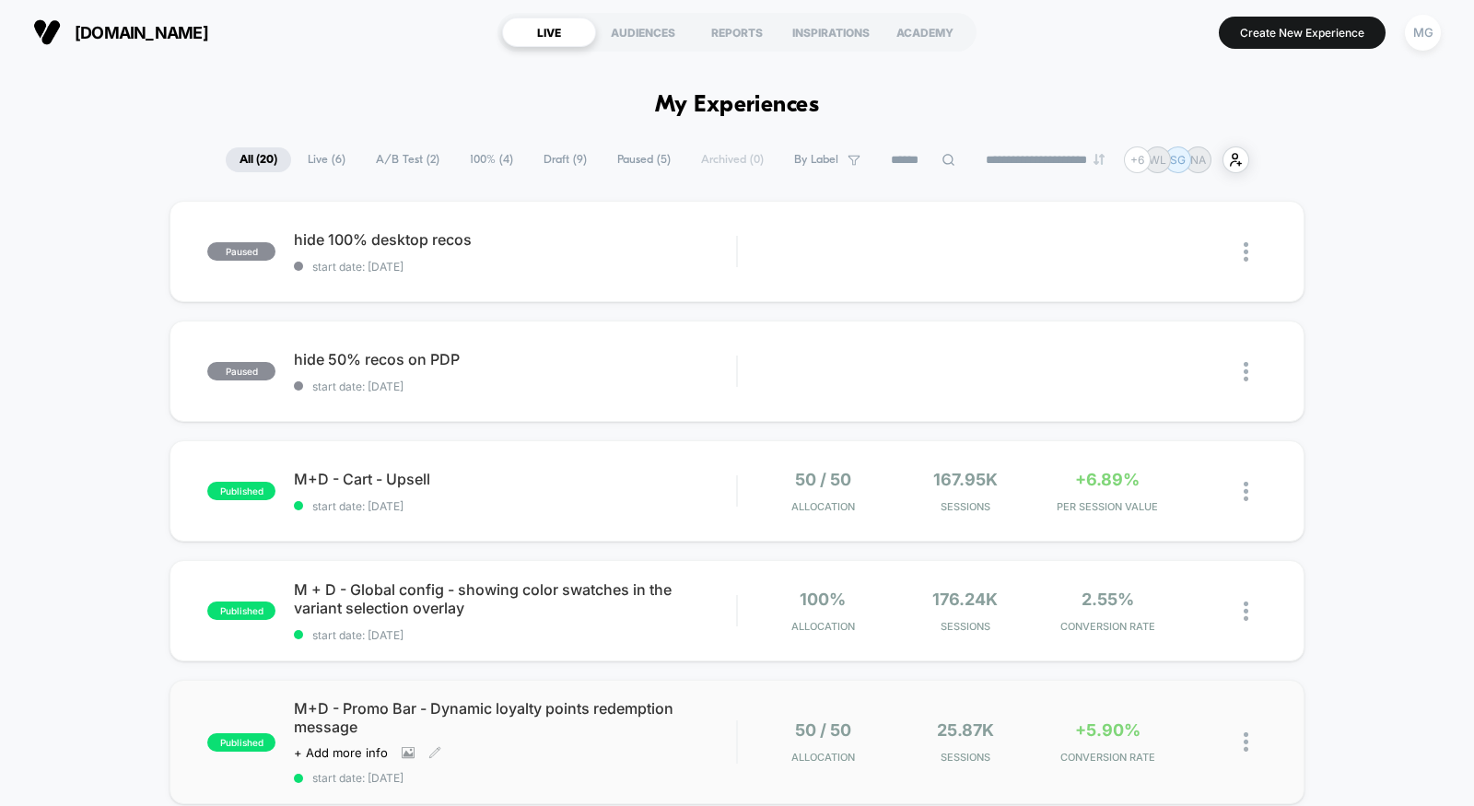
click at [664, 718] on span "M+D - Promo Bar - Dynamic loyalty points redemption message" at bounding box center [515, 717] width 442 height 37
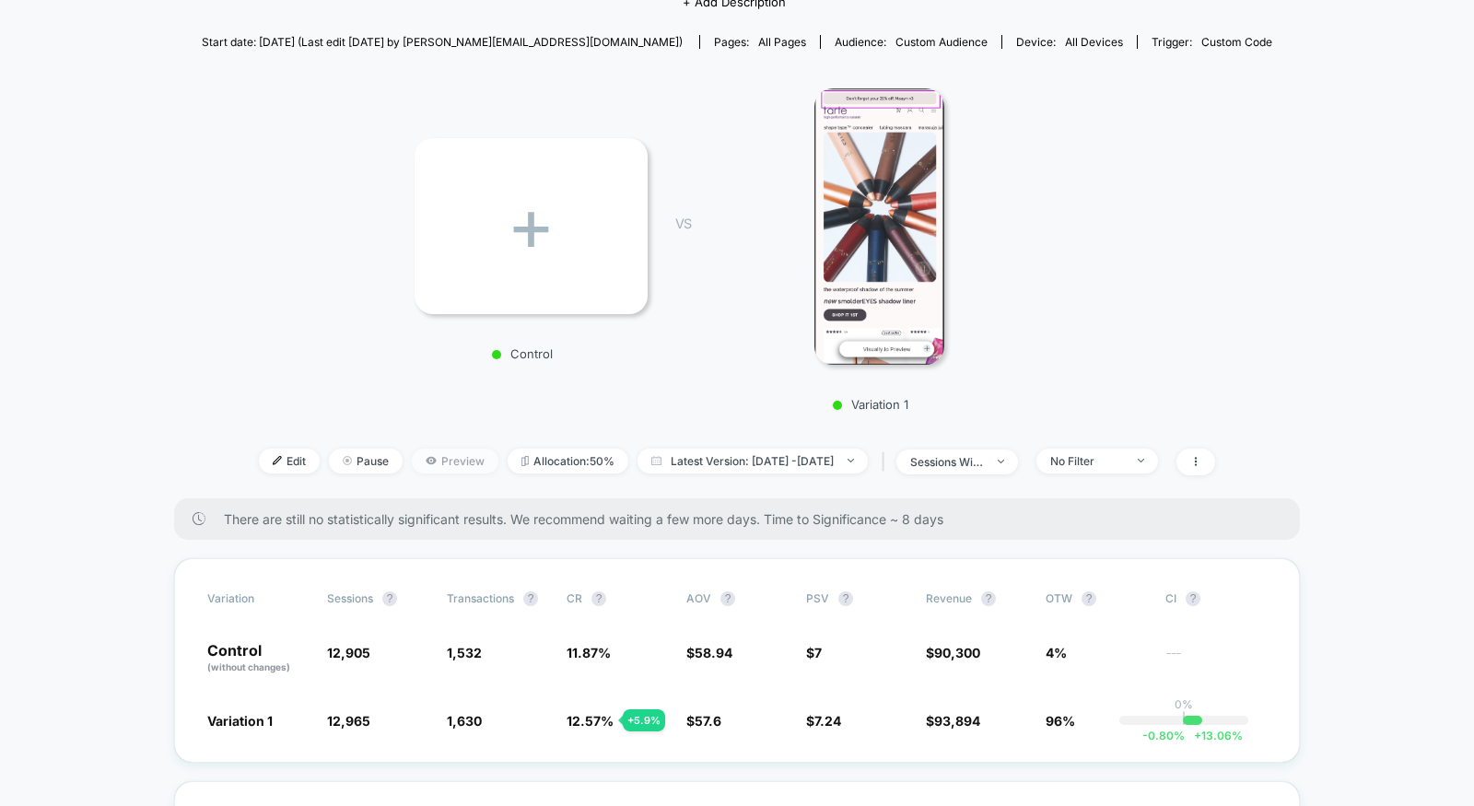
scroll to position [269, 0]
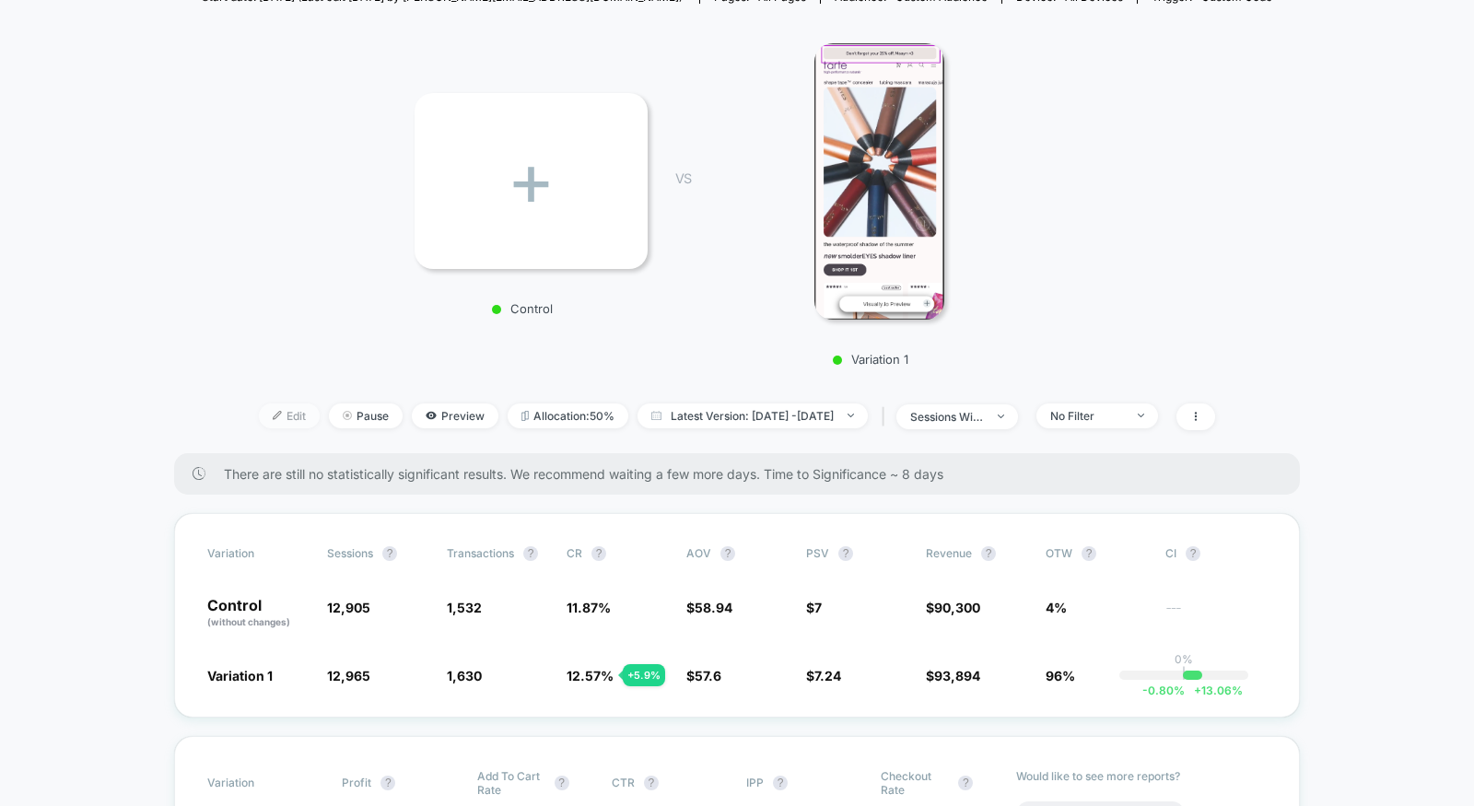
click at [265, 414] on span "Edit" at bounding box center [289, 416] width 61 height 25
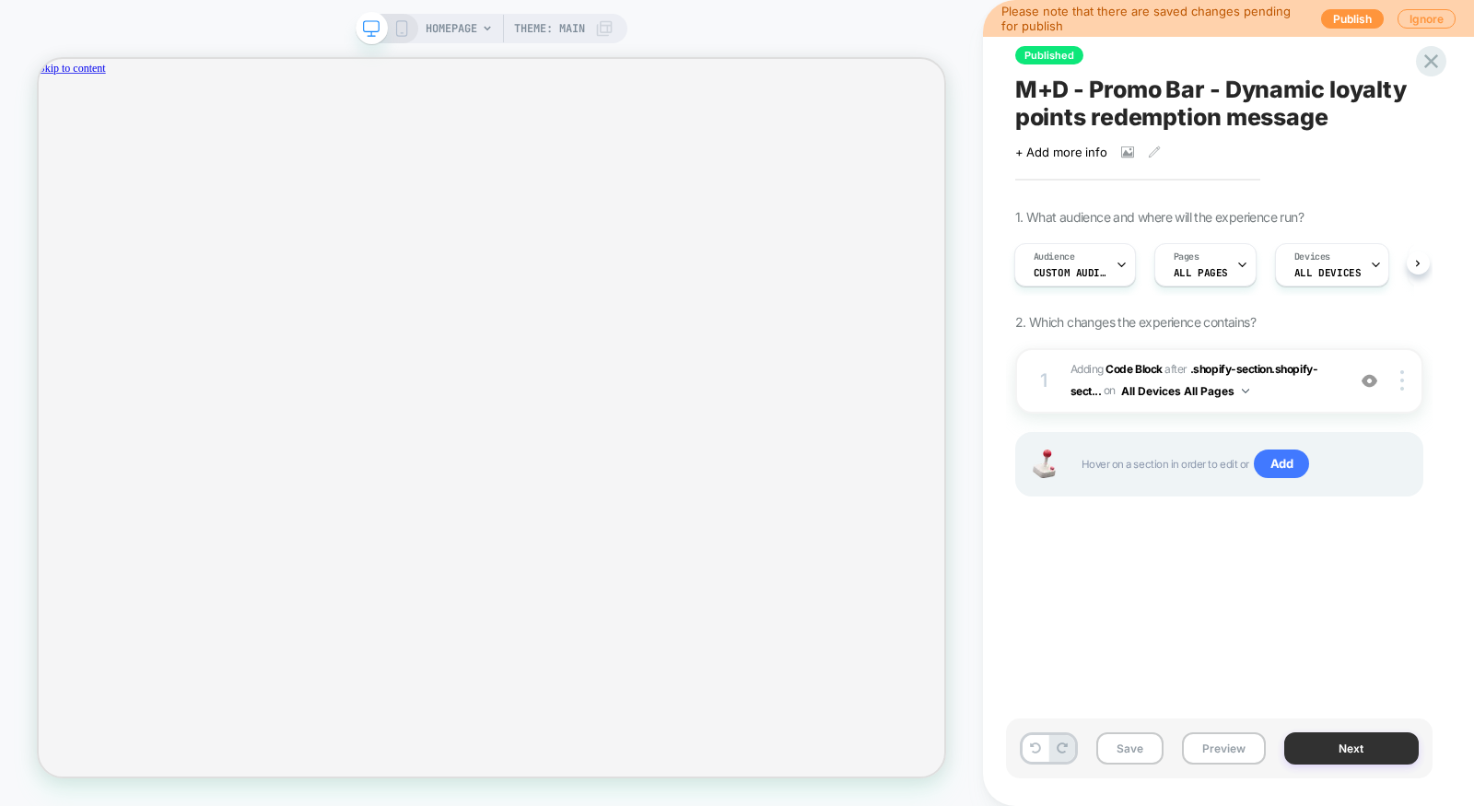
click at [1326, 763] on button "Next" at bounding box center [1352, 749] width 135 height 32
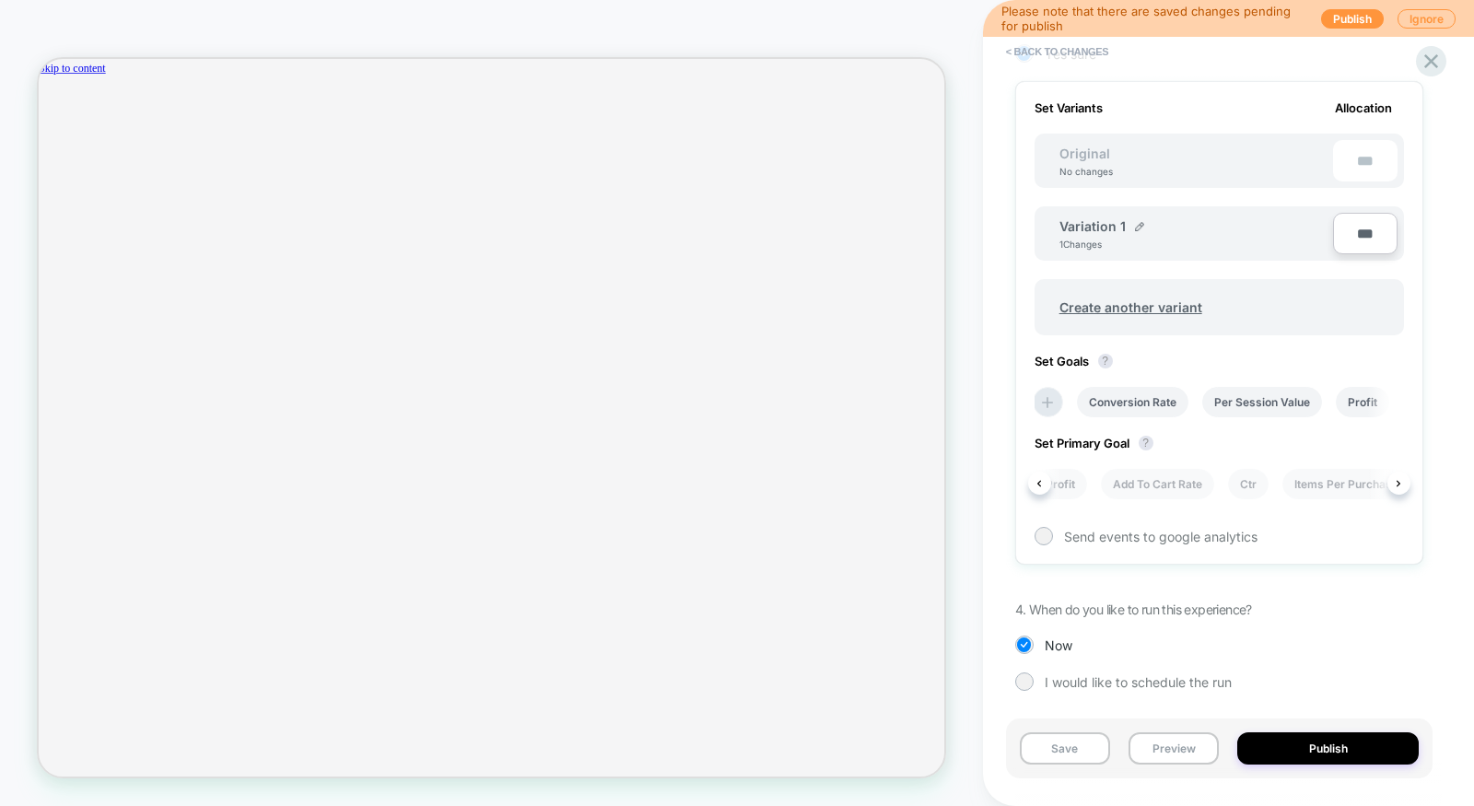
scroll to position [0, 261]
click at [1173, 480] on li "Add To Cart Rate" at bounding box center [1156, 484] width 113 height 30
click at [1065, 745] on button "Save" at bounding box center [1065, 749] width 90 height 32
click at [1431, 64] on icon at bounding box center [1431, 61] width 25 height 25
